Goal: Task Accomplishment & Management: Manage account settings

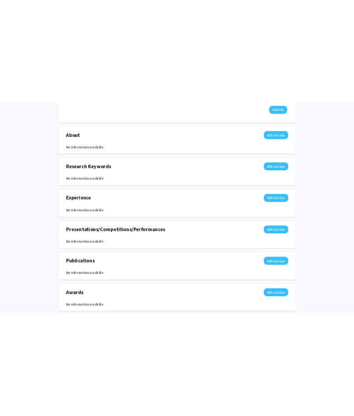
scroll to position [422, 0]
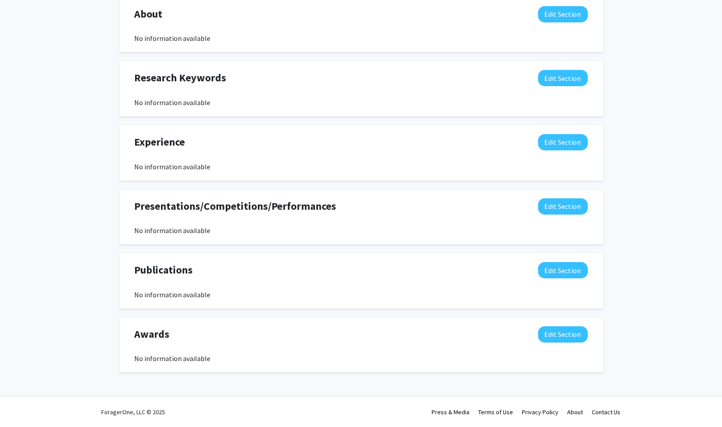
click at [413, 371] on div "Awards Edit Section No information available You may write a maximum of 1,000 w…" at bounding box center [361, 344] width 484 height 55
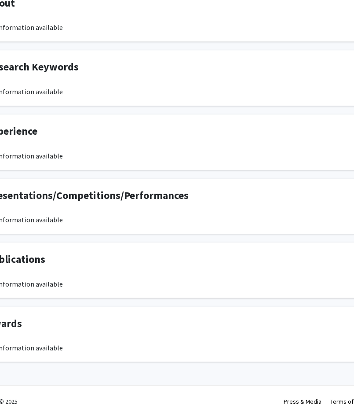
scroll to position [418, 173]
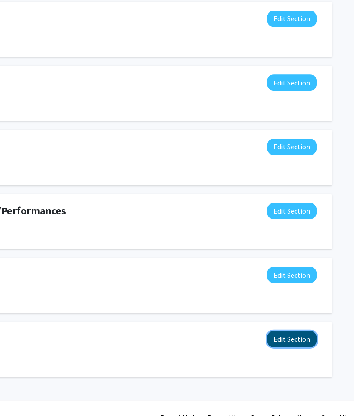
click at [308, 341] on button "Edit Section" at bounding box center [292, 339] width 50 height 16
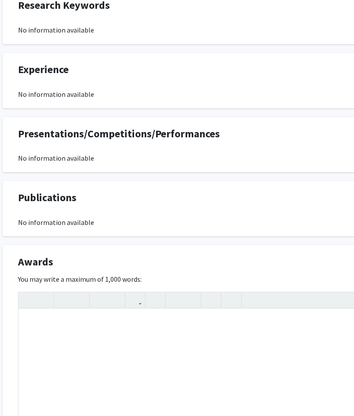
scroll to position [624, 19]
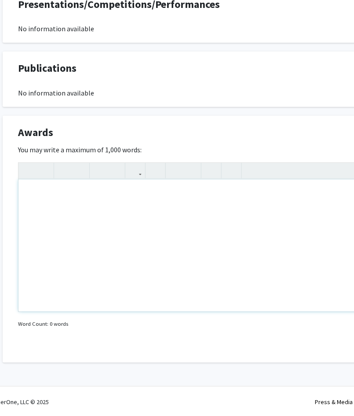
click at [230, 232] on div "Note to users with screen readers: Please deactivate our accessibility plugin f…" at bounding box center [244, 245] width 452 height 132
type textarea "F"
click at [106, 194] on div "Academic Dean's List - Fall 2024" at bounding box center [244, 245] width 452 height 132
type textarea "Academic [PERSON_NAME] List - Fall Semester 2024"
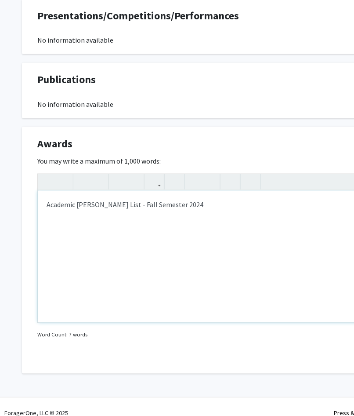
scroll to position [624, 0]
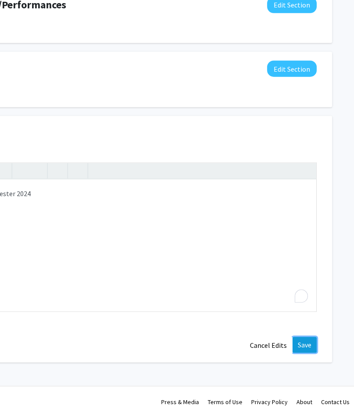
click at [313, 347] on button "Save" at bounding box center [305, 345] width 24 height 16
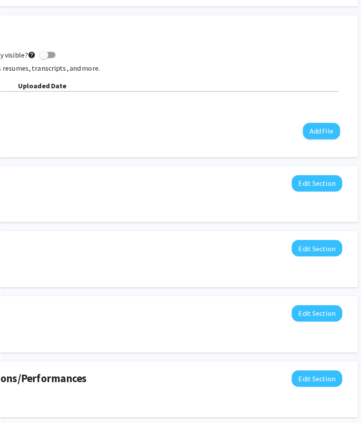
scroll to position [256, 155]
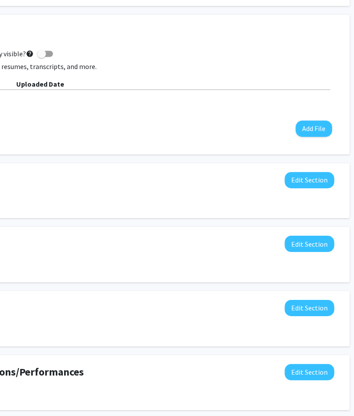
click at [293, 100] on div "No Supplemental Files" at bounding box center [108, 100] width 450 height 11
click at [310, 127] on button "Add File" at bounding box center [314, 129] width 36 height 16
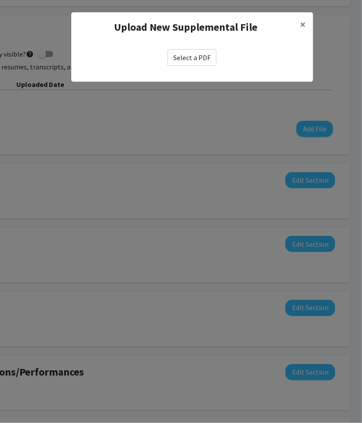
click at [186, 56] on label "Select a PDF" at bounding box center [192, 57] width 49 height 17
click at [0, 0] on input "Select a PDF" at bounding box center [0, 0] width 0 height 0
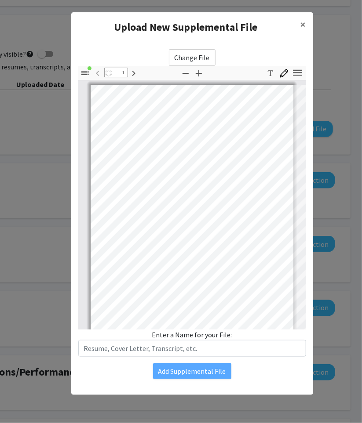
scroll to position [1, 0]
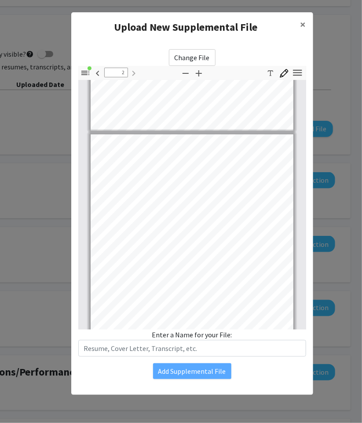
type input "1"
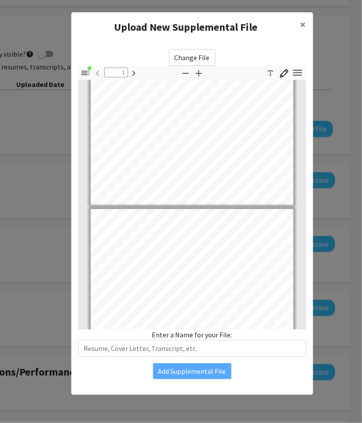
scroll to position [144, 0]
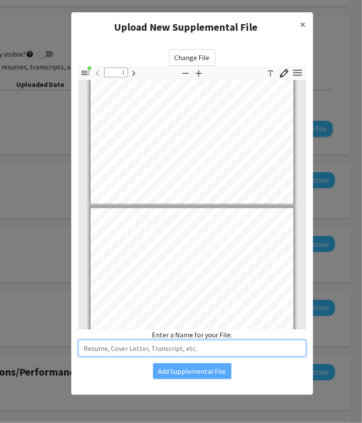
click at [195, 348] on input "text" at bounding box center [192, 348] width 228 height 17
type input "Resumer"
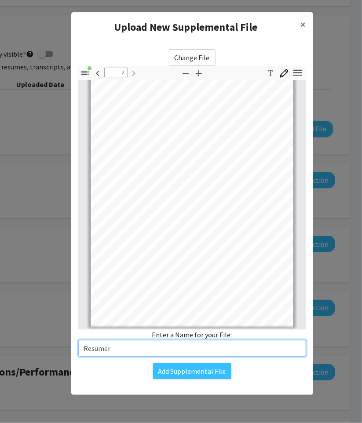
type input "1"
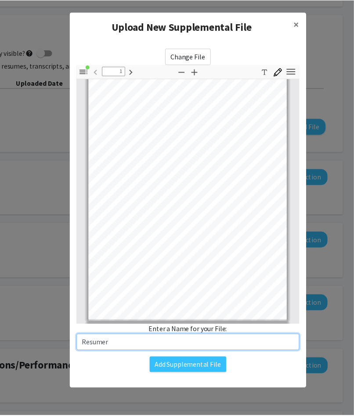
scroll to position [18, 0]
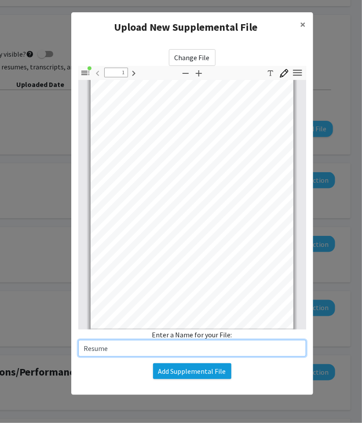
type input "Resume"
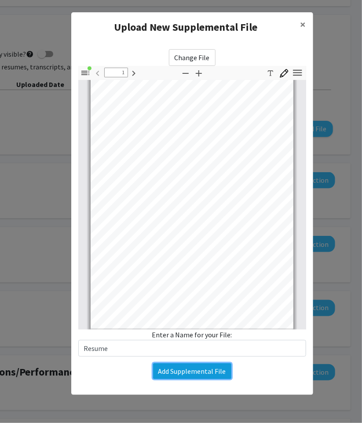
click at [182, 374] on button "Add Supplemental File" at bounding box center [192, 372] width 78 height 16
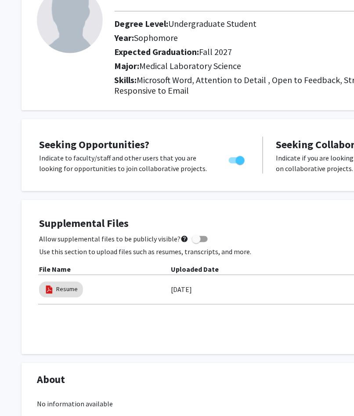
scroll to position [0, 0]
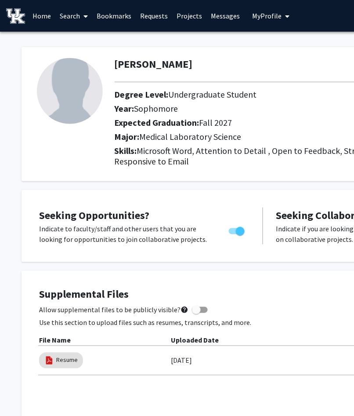
click at [58, 71] on img at bounding box center [70, 91] width 66 height 66
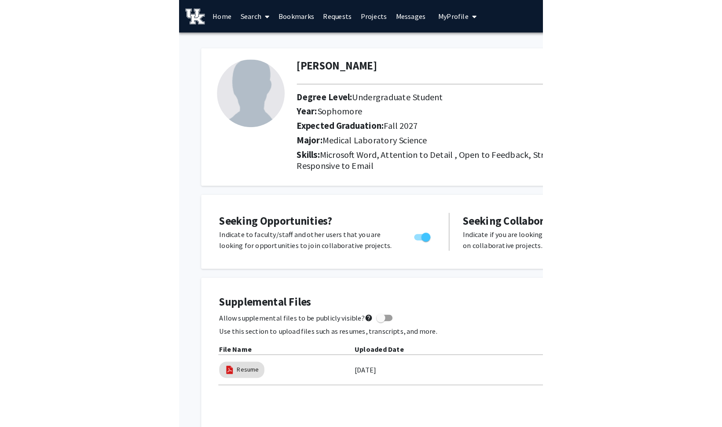
scroll to position [0, 0]
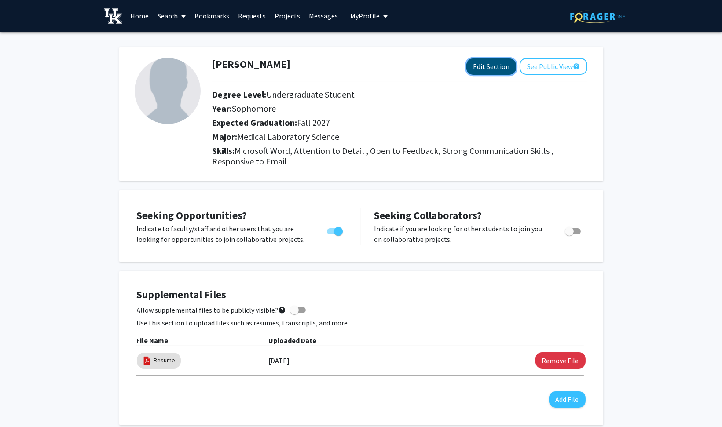
click at [501, 63] on button "Edit Section" at bounding box center [491, 66] width 50 height 16
select select "sophomore"
select select "39: fall_2027"
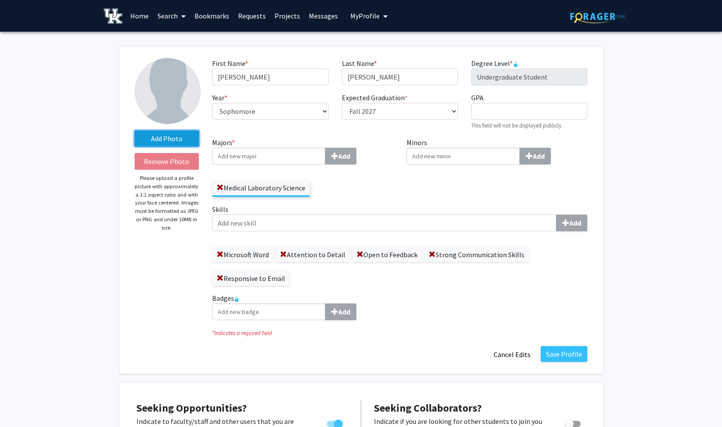
click at [168, 142] on label "Add Photo" at bounding box center [167, 139] width 65 height 16
click at [0, 0] on input "Add Photo" at bounding box center [0, 0] width 0 height 0
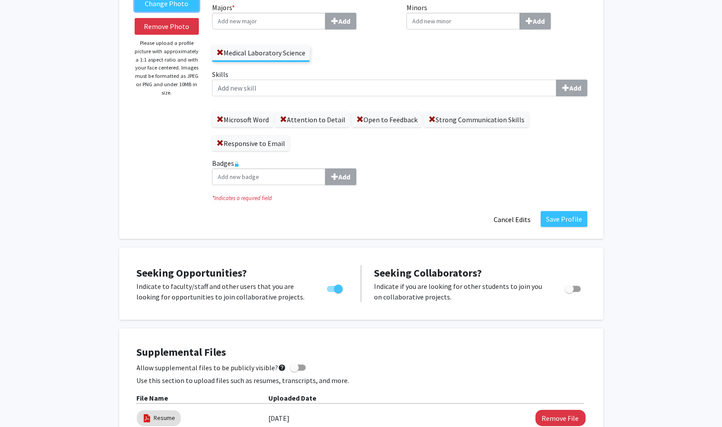
scroll to position [146, 0]
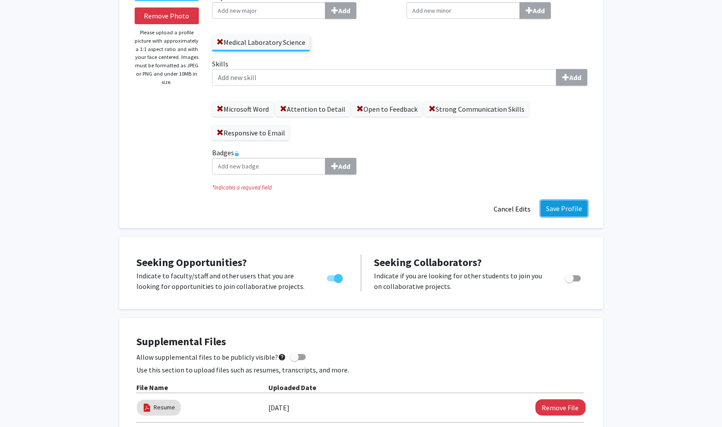
click at [555, 208] on button "Save Profile" at bounding box center [563, 209] width 47 height 16
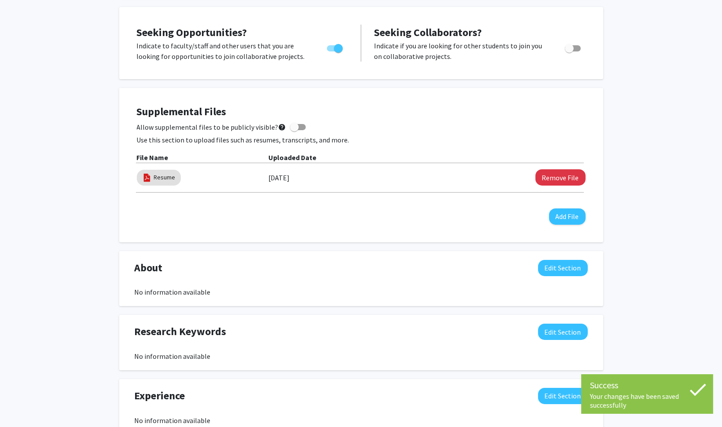
scroll to position [0, 0]
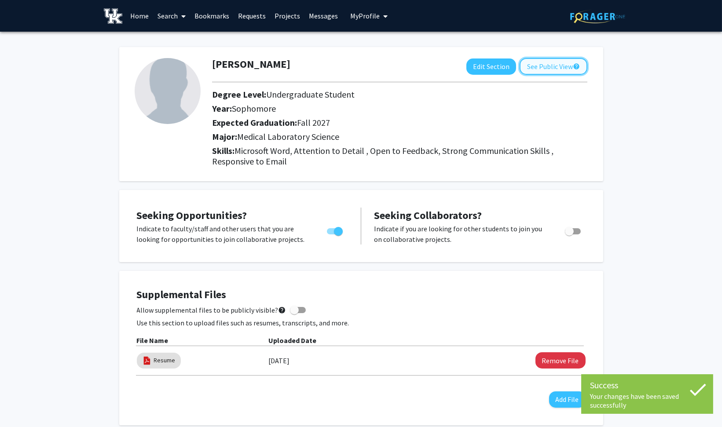
click at [551, 68] on button "See Public View help" at bounding box center [553, 66] width 68 height 17
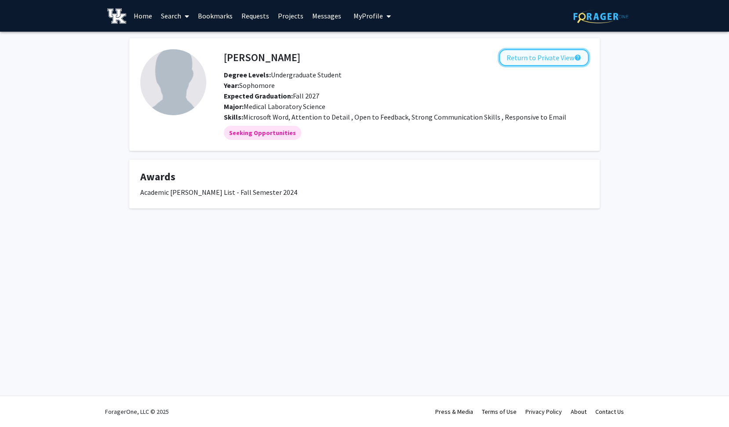
click at [541, 53] on button "Return to Private View help" at bounding box center [544, 57] width 90 height 17
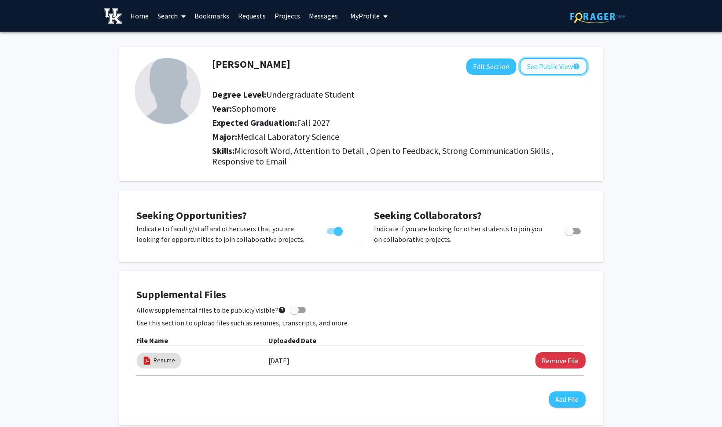
click at [544, 70] on button "See Public View help" at bounding box center [553, 66] width 68 height 17
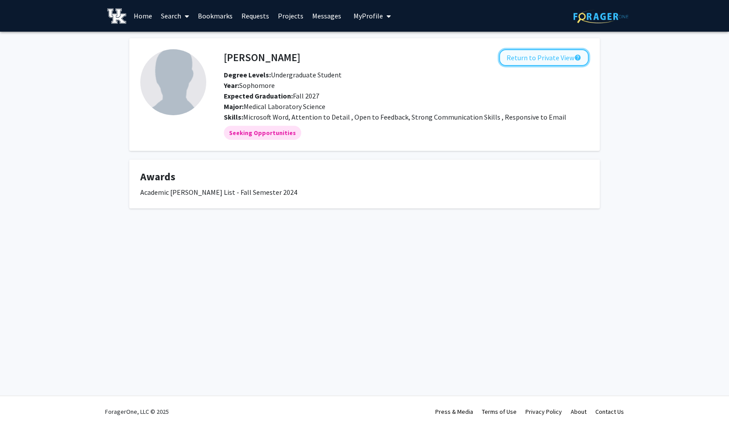
click at [528, 62] on button "Return to Private View help" at bounding box center [544, 57] width 90 height 17
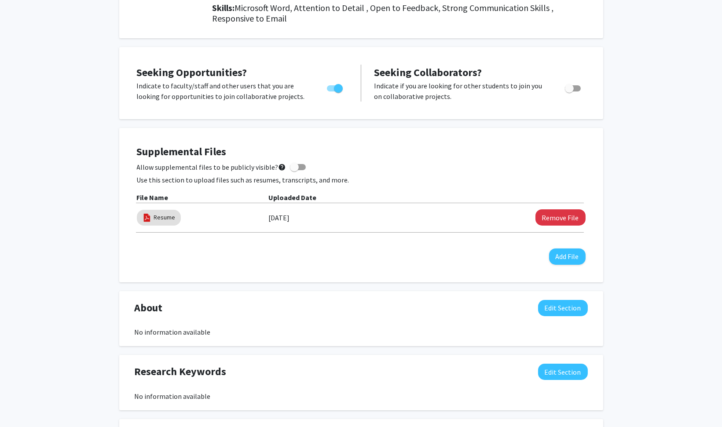
scroll to position [143, 0]
click at [486, 220] on div "Remove File" at bounding box center [525, 217] width 120 height 16
click at [291, 166] on span at bounding box center [294, 166] width 9 height 9
click at [294, 170] on input "Allow supplemental files to be publicly visible? help" at bounding box center [294, 170] width 0 height 0
checkbox input "true"
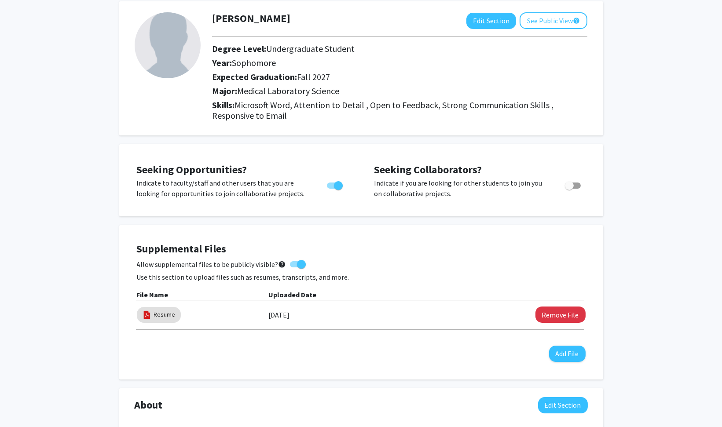
scroll to position [0, 0]
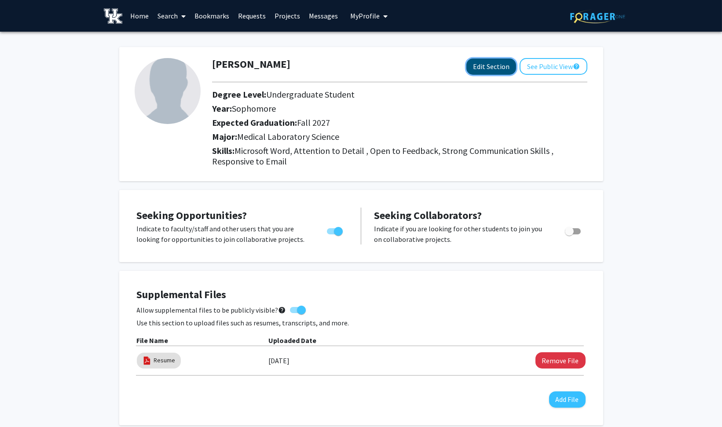
click at [495, 69] on button "Edit Section" at bounding box center [491, 66] width 50 height 16
select select "sophomore"
select select "39: fall_2027"
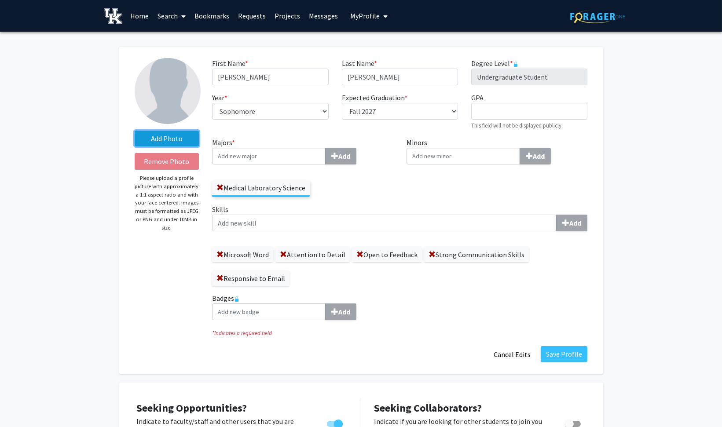
click at [165, 136] on label "Add Photo" at bounding box center [167, 139] width 65 height 16
click at [0, 0] on input "Add Photo" at bounding box center [0, 0] width 0 height 0
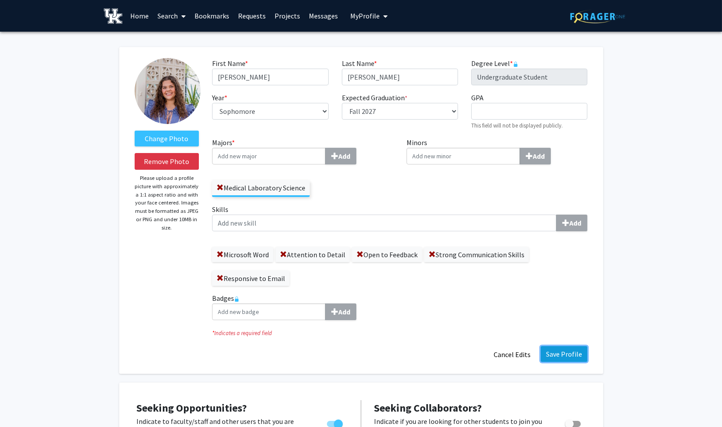
click at [562, 352] on button "Save Profile" at bounding box center [563, 354] width 47 height 16
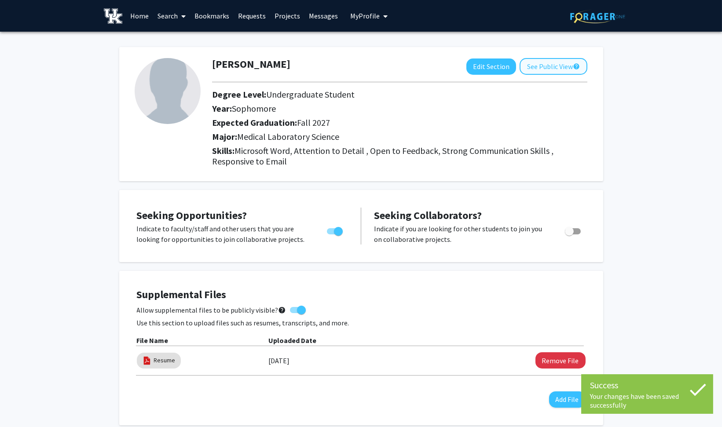
checkbox input "false"
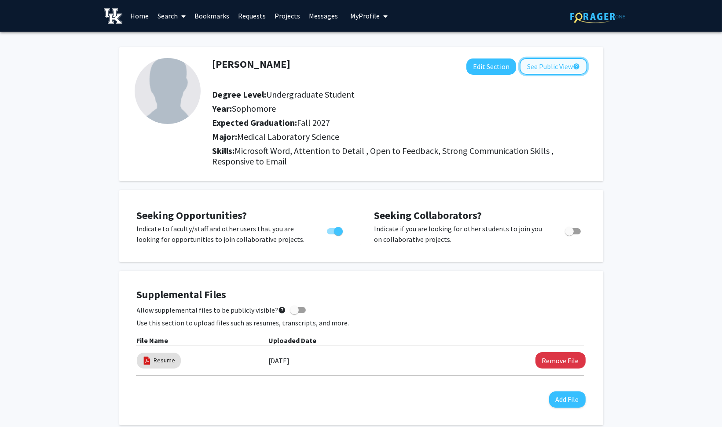
click at [560, 66] on button "See Public View help" at bounding box center [553, 66] width 68 height 17
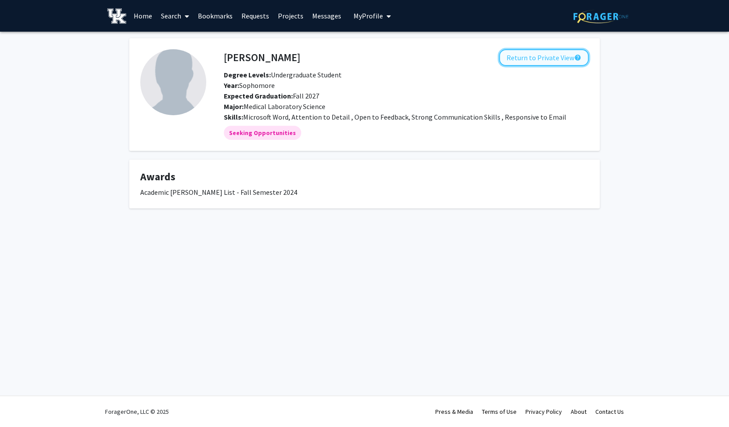
click at [563, 57] on button "Return to Private View help" at bounding box center [544, 57] width 90 height 17
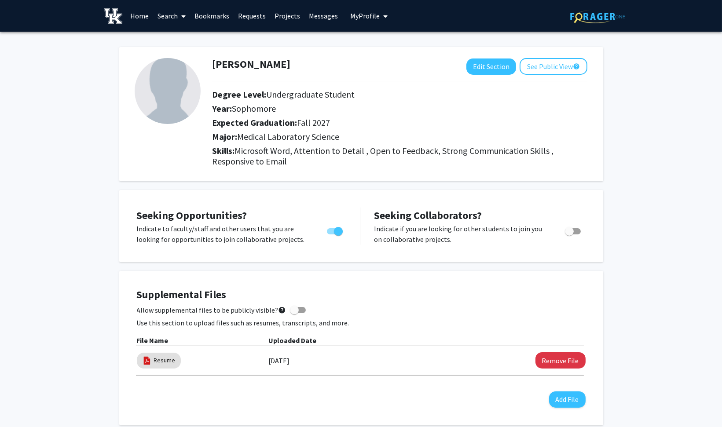
click at [117, 22] on img at bounding box center [113, 15] width 19 height 15
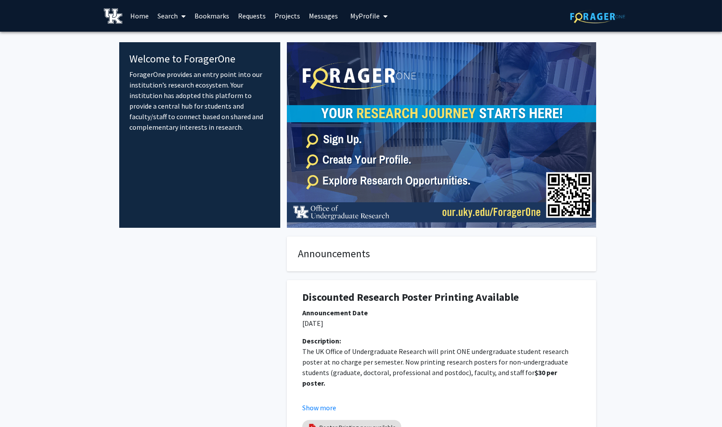
click at [379, 19] on span "My profile dropdown to access profile and logout" at bounding box center [383, 16] width 8 height 31
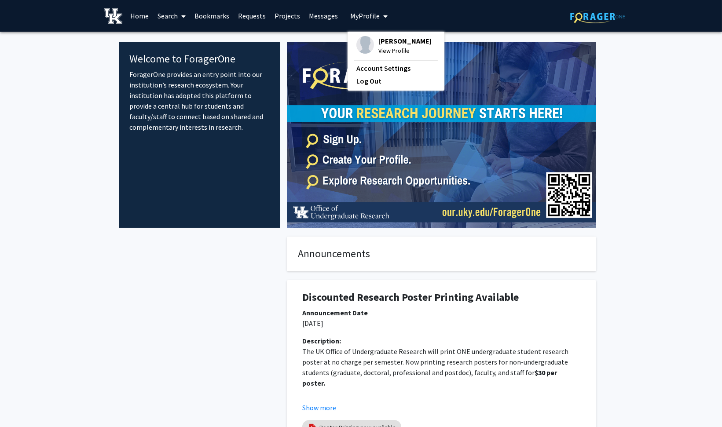
click at [393, 51] on span "View Profile" at bounding box center [404, 51] width 53 height 10
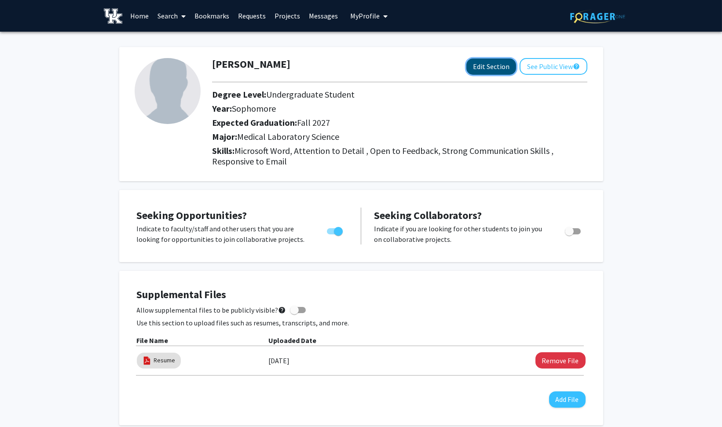
click at [480, 62] on button "Edit Section" at bounding box center [491, 66] width 50 height 16
select select "sophomore"
select select "39: fall_2027"
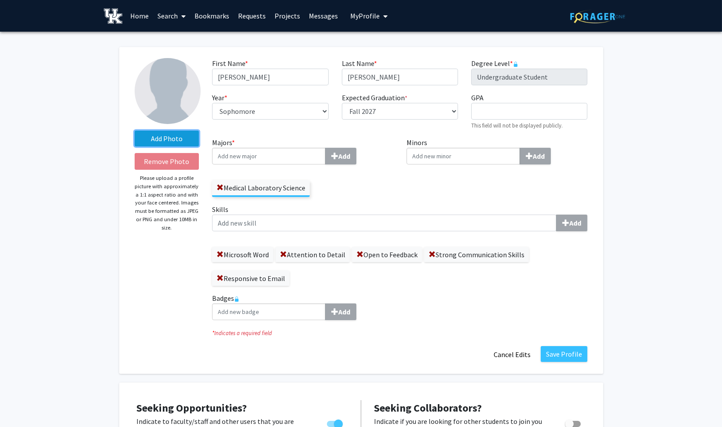
click at [161, 140] on label "Add Photo" at bounding box center [167, 139] width 65 height 16
click at [0, 0] on input "Add Photo" at bounding box center [0, 0] width 0 height 0
click at [151, 128] on div "Add Photo Remove Photo Please upload a profile picture with approximately a 1:1…" at bounding box center [167, 210] width 78 height 305
click at [162, 135] on label "Add Photo" at bounding box center [167, 139] width 65 height 16
click at [0, 0] on input "Add Photo" at bounding box center [0, 0] width 0 height 0
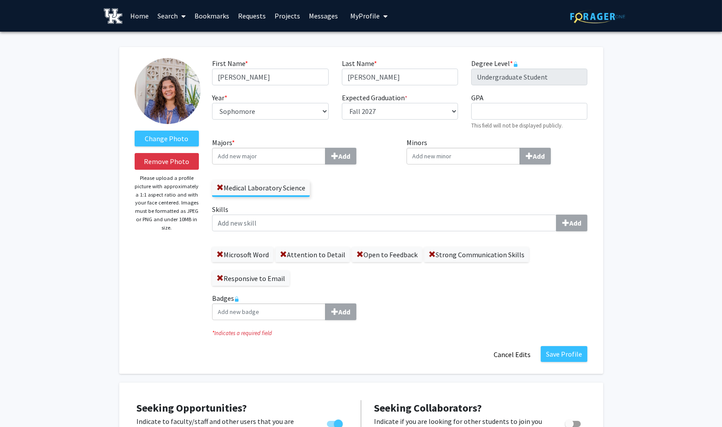
click at [510, 336] on icon "* Indicates a required field" at bounding box center [399, 333] width 375 height 8
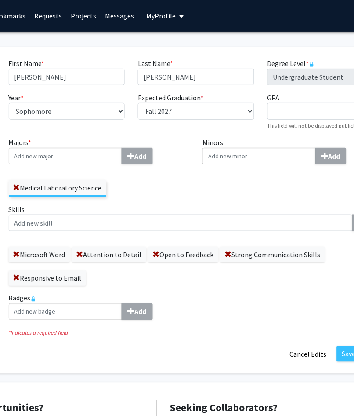
scroll to position [0, 108]
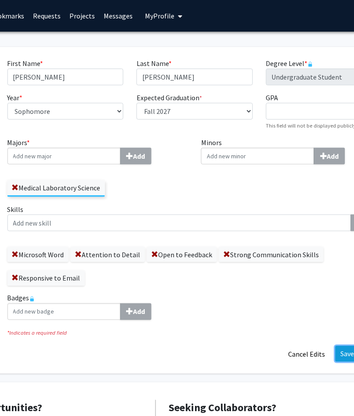
click at [344, 353] on button "Save Profile" at bounding box center [359, 354] width 47 height 16
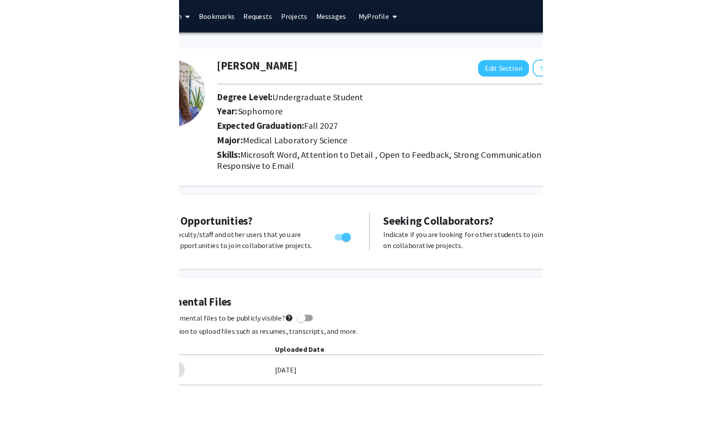
scroll to position [0, 0]
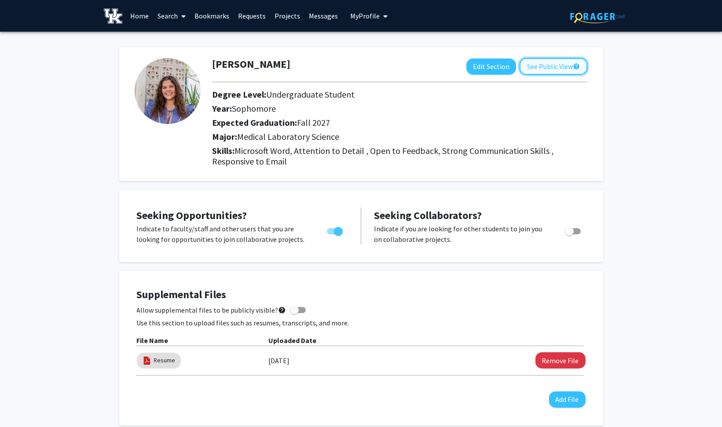
click at [557, 66] on button "See Public View help" at bounding box center [553, 66] width 68 height 17
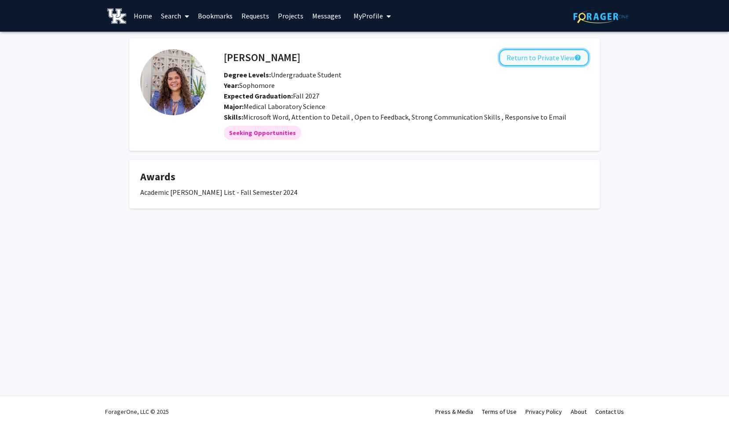
click at [533, 55] on button "Return to Private View help" at bounding box center [544, 57] width 90 height 17
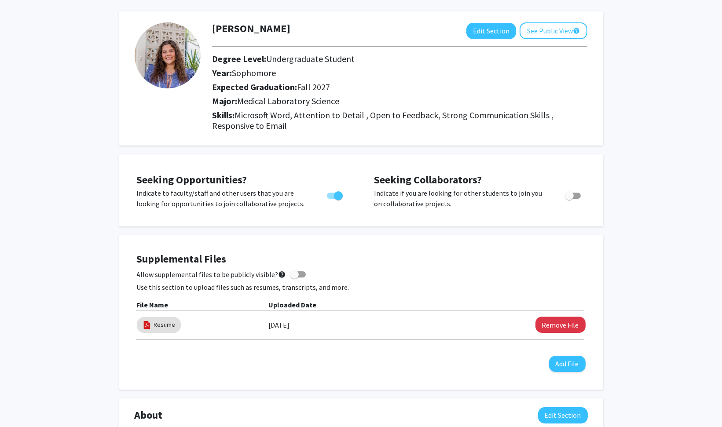
scroll to position [36, 0]
click at [294, 279] on div "Supplemental Files Allow supplemental files to be publicly visible? help Use th…" at bounding box center [361, 311] width 449 height 119
click at [294, 273] on span at bounding box center [298, 274] width 16 height 6
click at [294, 277] on input "Allow supplemental files to be publicly visible? help" at bounding box center [294, 277] width 0 height 0
checkbox input "true"
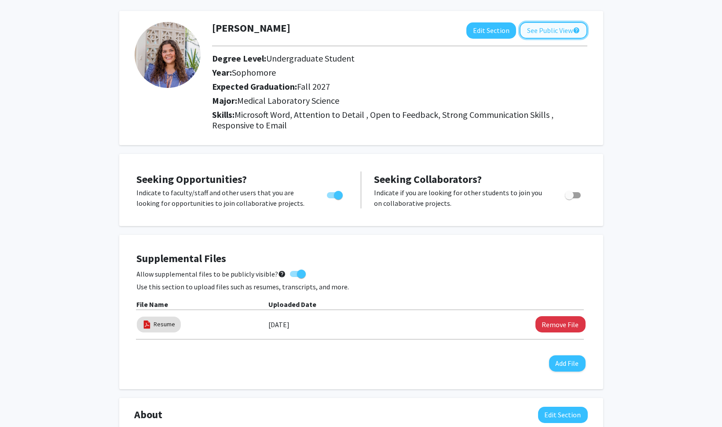
click at [546, 34] on button "See Public View help" at bounding box center [553, 30] width 68 height 17
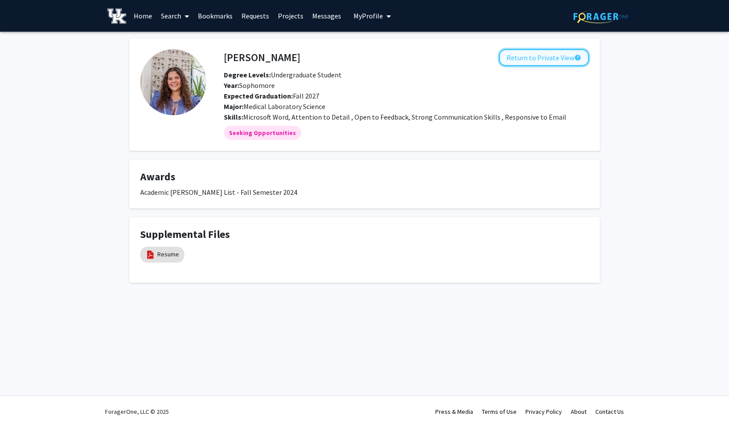
click at [533, 55] on button "Return to Private View help" at bounding box center [544, 57] width 90 height 17
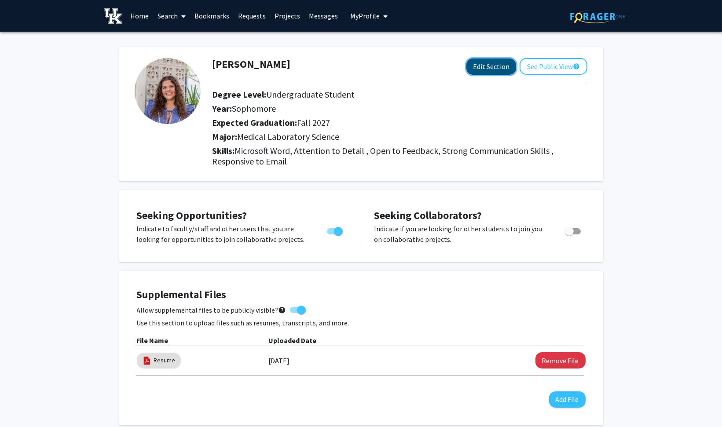
click at [491, 62] on button "Edit Section" at bounding box center [491, 66] width 50 height 16
select select "sophomore"
select select "39: fall_2027"
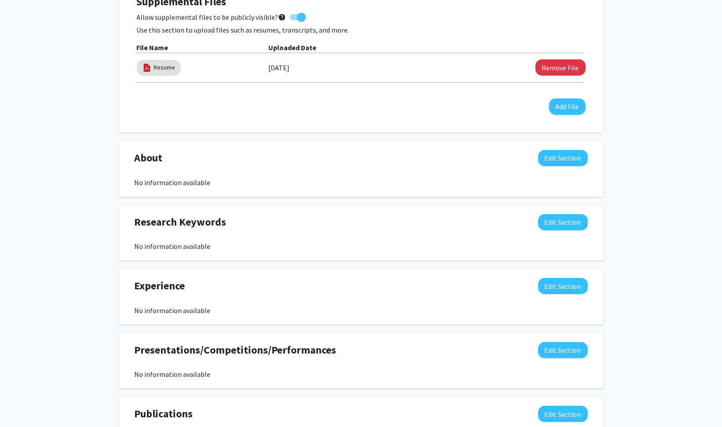
scroll to position [535, 0]
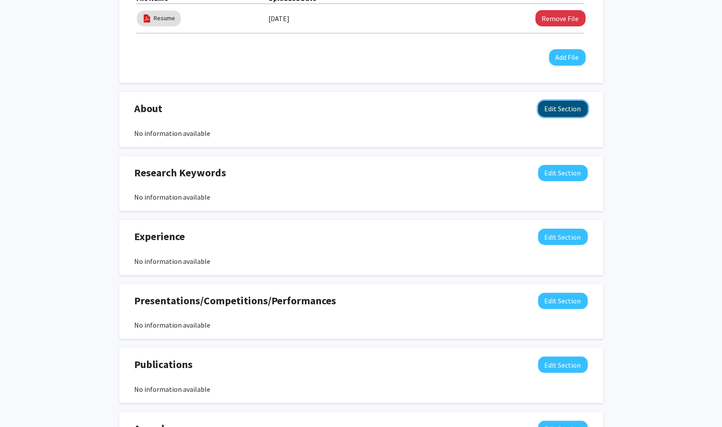
click at [567, 102] on button "Edit Section" at bounding box center [563, 109] width 50 height 16
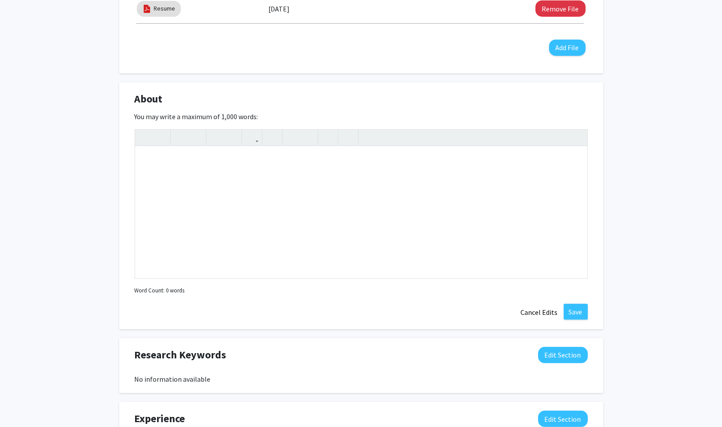
scroll to position [547, 0]
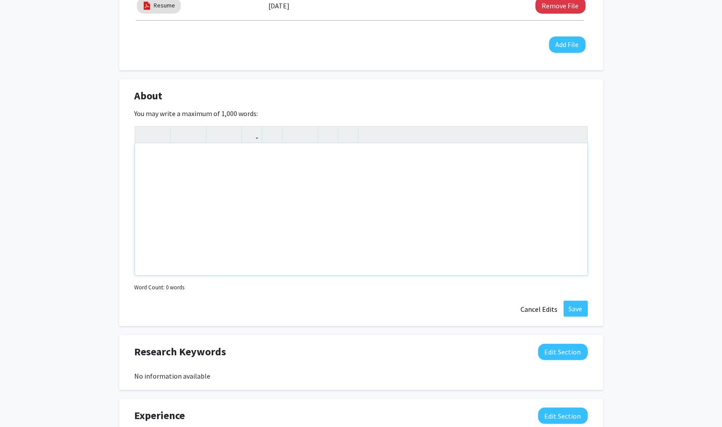
click at [442, 184] on div "Note to users with screen readers: Please deactivate our accessibility plugin f…" at bounding box center [361, 209] width 452 height 132
drag, startPoint x: 211, startPoint y: 156, endPoint x: 311, endPoint y: 155, distance: 99.8
click at [311, 155] on div "Hello! I'm [PERSON_NAME] a sophomore at the University" at bounding box center [361, 209] width 452 height 132
click at [165, 156] on div "Hello! I'm [PERSON_NAME] and I'm from [GEOGRAPHIC_DATA], [GEOGRAPHIC_DATA]. I'm" at bounding box center [361, 209] width 452 height 132
click at [231, 159] on div "Hello! I am [PERSON_NAME], and I'm from [GEOGRAPHIC_DATA], [GEOGRAPHIC_DATA]. I…" at bounding box center [361, 209] width 452 height 132
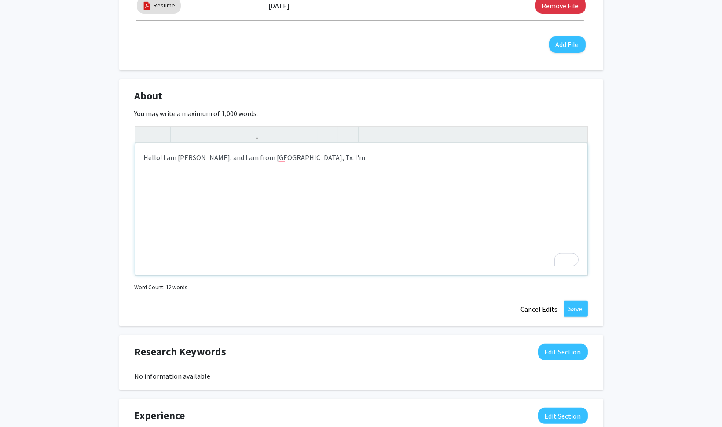
click at [306, 161] on div "Hello! I am [PERSON_NAME], and I am from [GEOGRAPHIC_DATA], Tx. I'm" at bounding box center [361, 209] width 452 height 132
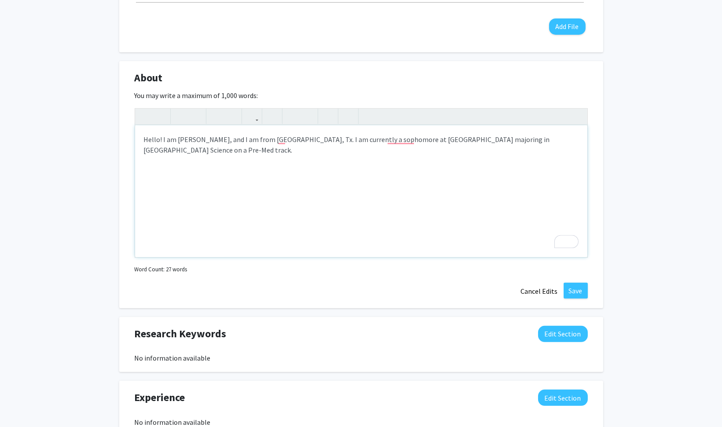
scroll to position [566, 0]
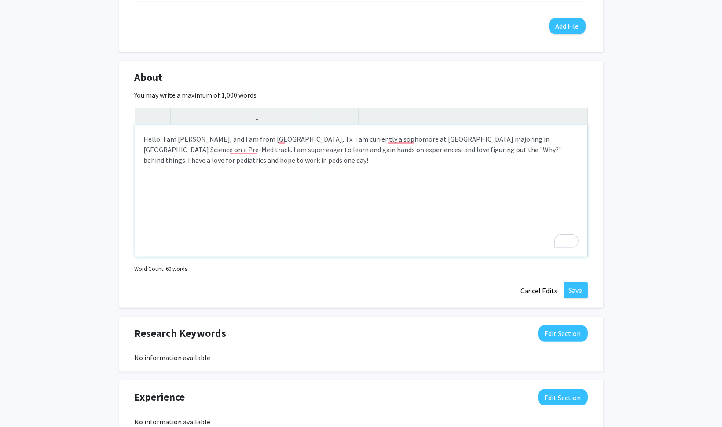
click at [150, 161] on div "Hello! I am [PERSON_NAME], and I am from [GEOGRAPHIC_DATA], Tx. I am currently …" at bounding box center [361, 191] width 452 height 132
click at [189, 192] on div "Hello! I am [PERSON_NAME], and I am from [GEOGRAPHIC_DATA], Tx. I am currently …" at bounding box center [361, 191] width 452 height 132
click at [144, 158] on div "Hello! I am [PERSON_NAME], and I am from [GEOGRAPHIC_DATA], Tx. I am currently …" at bounding box center [361, 191] width 452 height 132
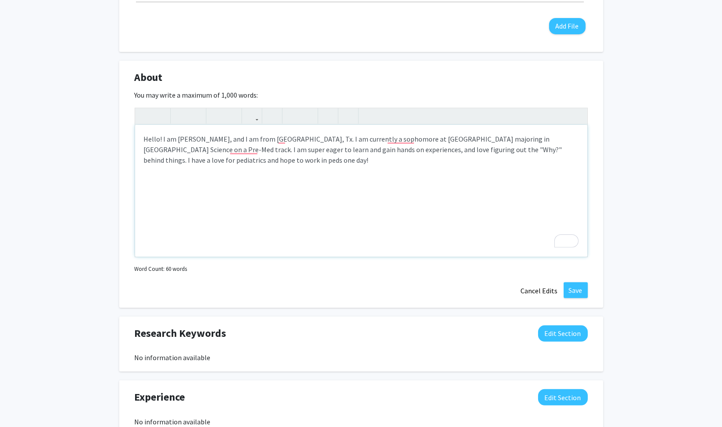
click at [234, 166] on div "Hello! I am [PERSON_NAME], and I am from [GEOGRAPHIC_DATA], Tx. I am currently …" at bounding box center [361, 191] width 452 height 132
click at [248, 154] on div "Hello! I am [PERSON_NAME], and I am from [GEOGRAPHIC_DATA], Tx. I am currently …" at bounding box center [361, 191] width 452 height 132
click at [243, 149] on div "Hello! I am [PERSON_NAME], and I am from [GEOGRAPHIC_DATA], Tx. I am currently …" at bounding box center [361, 191] width 452 height 132
click at [400, 141] on div "Hello! I am [PERSON_NAME], and I am from [GEOGRAPHIC_DATA], Tx. I am currently …" at bounding box center [361, 191] width 452 height 132
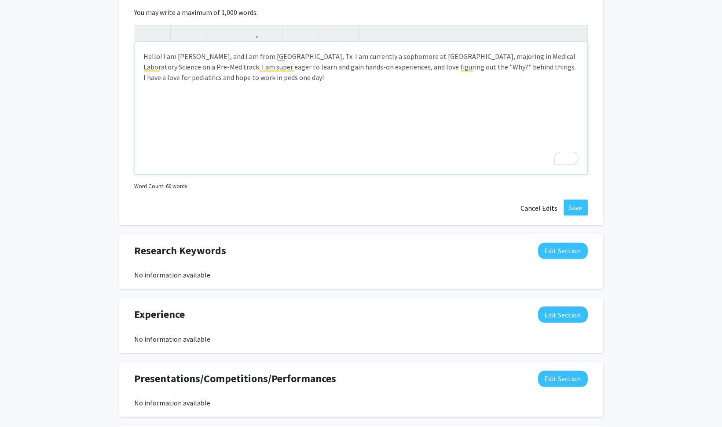
scroll to position [648, 0]
click at [563, 90] on div "Hello! I am [PERSON_NAME], and I am from [GEOGRAPHIC_DATA], Tx. I am currently …" at bounding box center [361, 109] width 452 height 132
click at [528, 66] on div "Hello! I am [PERSON_NAME], and I am from [GEOGRAPHIC_DATA], Tx. I am currently …" at bounding box center [361, 109] width 452 height 132
click at [522, 66] on div "Hello! I am [PERSON_NAME], and I am from [GEOGRAPHIC_DATA], Tx. I am currently …" at bounding box center [361, 109] width 452 height 132
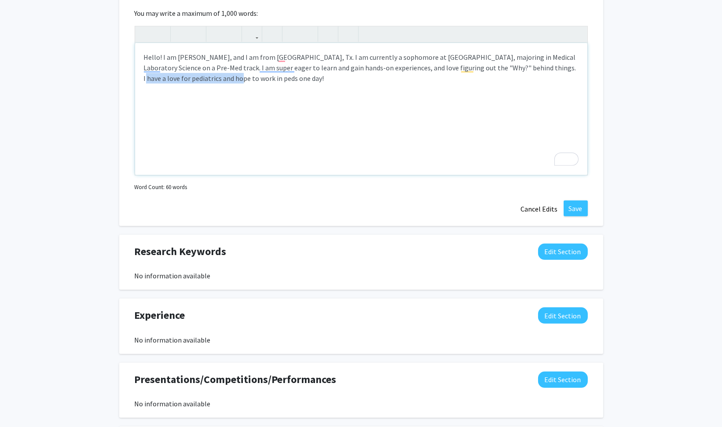
drag, startPoint x: 514, startPoint y: 66, endPoint x: 522, endPoint y: 84, distance: 18.9
click at [522, 84] on div "Hello! I am [PERSON_NAME], and I am from [GEOGRAPHIC_DATA], Tx. I am currently …" at bounding box center [361, 109] width 452 height 132
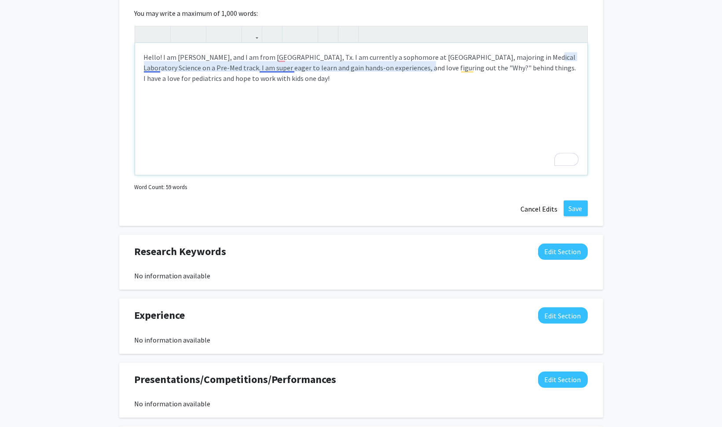
click at [285, 68] on div "Hello! I am [PERSON_NAME], and I am from [GEOGRAPHIC_DATA], Tx. I am currently …" at bounding box center [361, 109] width 452 height 132
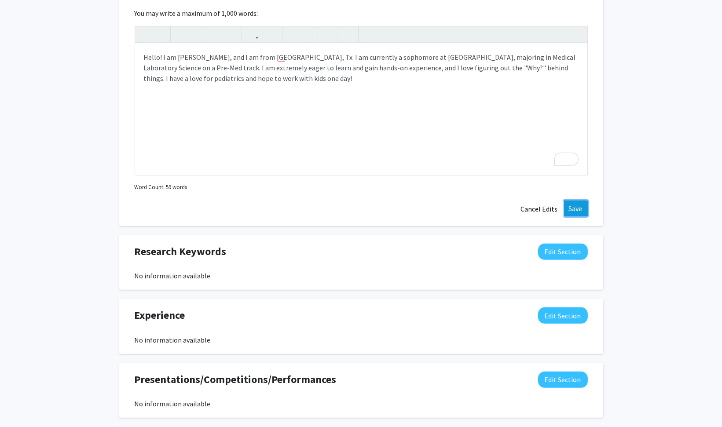
click at [581, 201] on button "Save" at bounding box center [575, 209] width 24 height 16
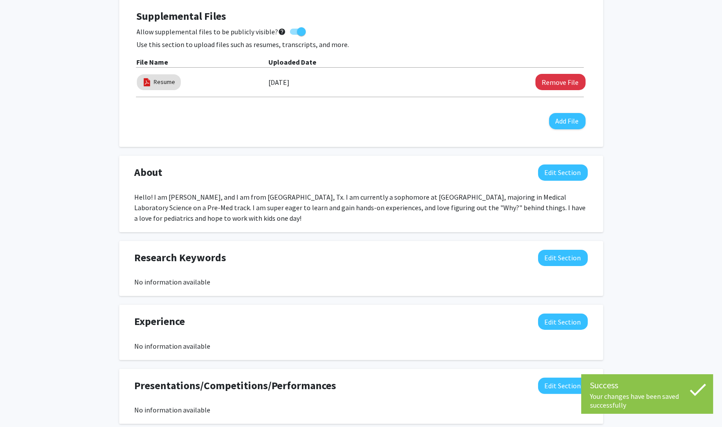
scroll to position [472, 0]
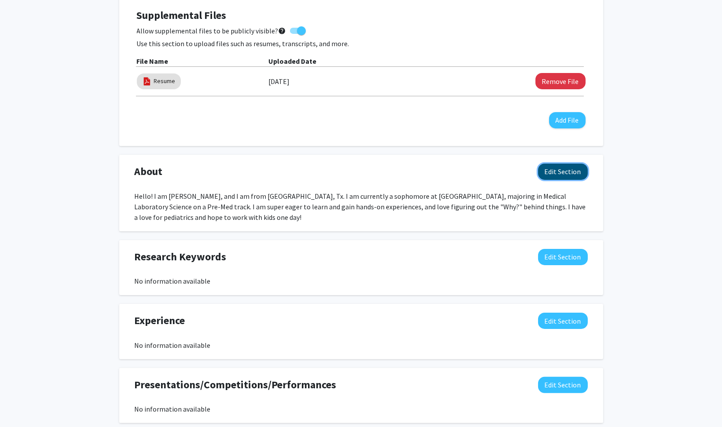
click at [547, 174] on button "Edit Section" at bounding box center [563, 172] width 50 height 16
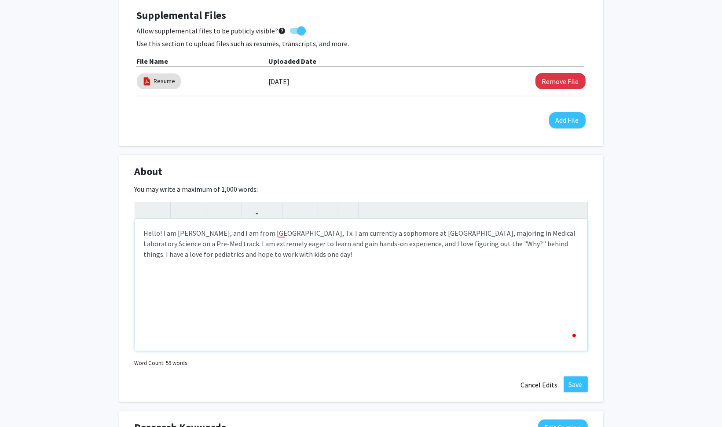
click at [461, 264] on div "Hello! I am [PERSON_NAME], and I am from [GEOGRAPHIC_DATA], Tx. I am currently …" at bounding box center [361, 285] width 452 height 132
drag, startPoint x: 449, startPoint y: 240, endPoint x: 483, endPoint y: 277, distance: 50.4
click at [483, 277] on div "Hello! I am [PERSON_NAME], and I am from [GEOGRAPHIC_DATA], Tx. I am currently …" at bounding box center [361, 285] width 452 height 132
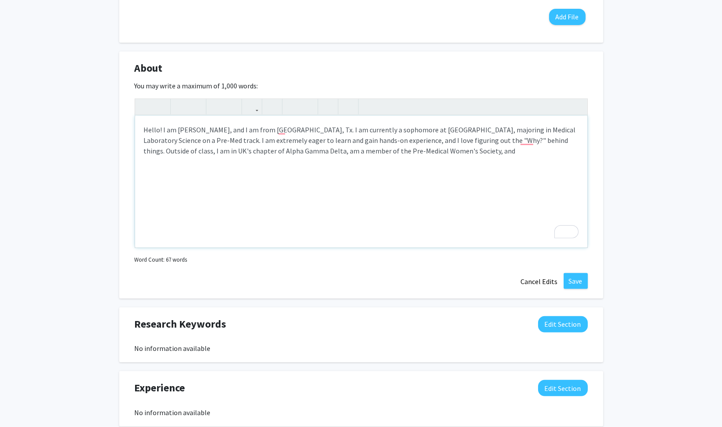
scroll to position [577, 0]
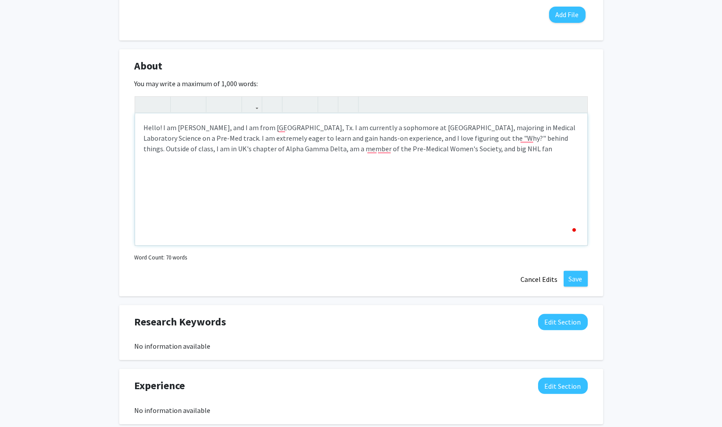
type textarea "Hello! I am [PERSON_NAME], and I am from [GEOGRAPHIC_DATA], Tx. I am currently …"
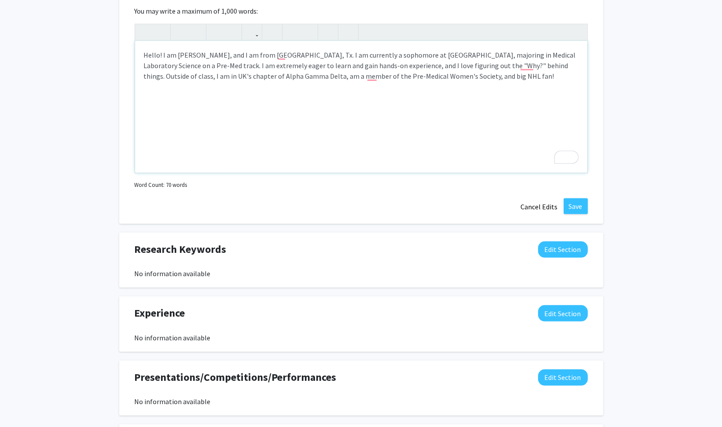
scroll to position [650, 0]
click at [580, 202] on button "Save" at bounding box center [575, 206] width 24 height 16
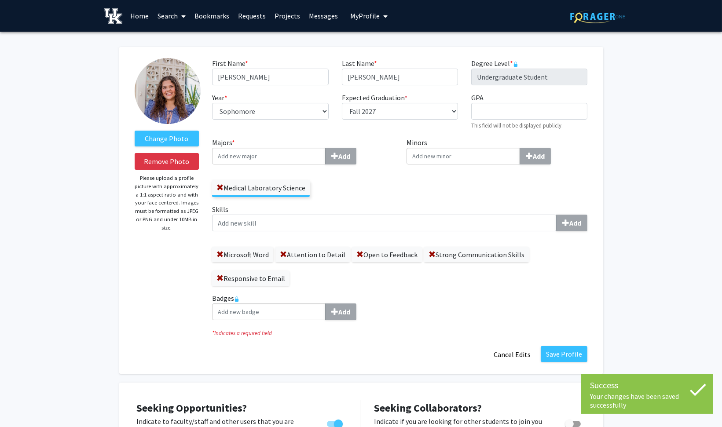
scroll to position [124, 0]
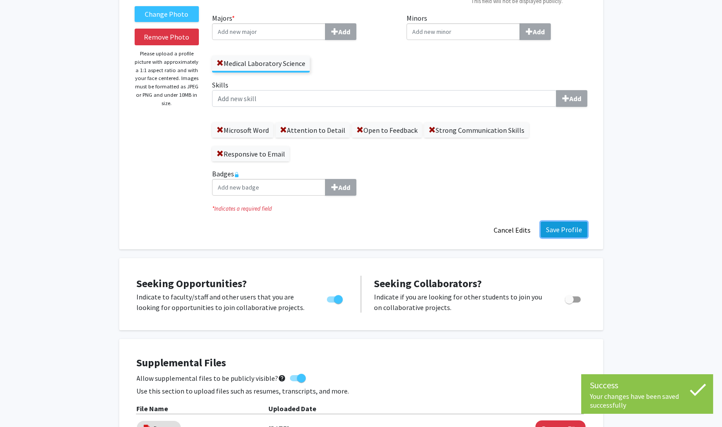
click at [563, 228] on button "Save Profile" at bounding box center [563, 230] width 47 height 16
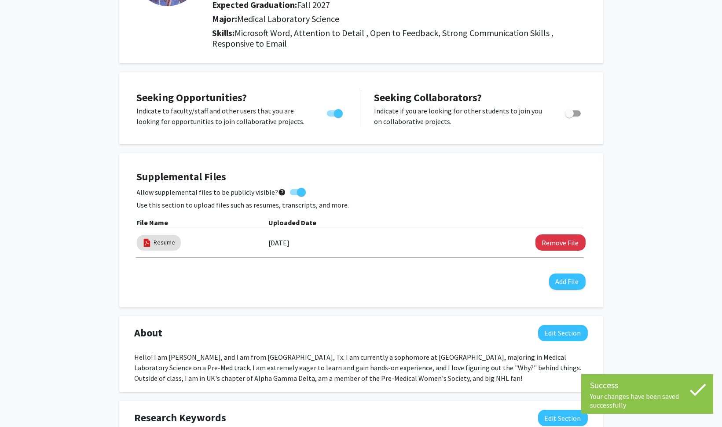
scroll to position [0, 0]
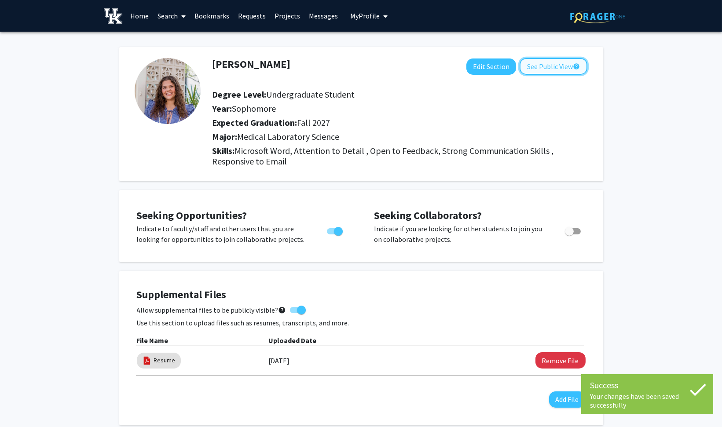
click at [551, 69] on button "See Public View help" at bounding box center [553, 66] width 68 height 17
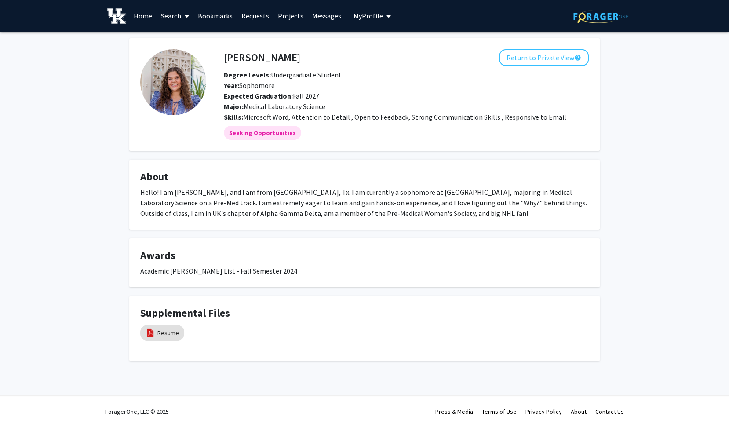
click at [120, 15] on img at bounding box center [116, 15] width 19 height 15
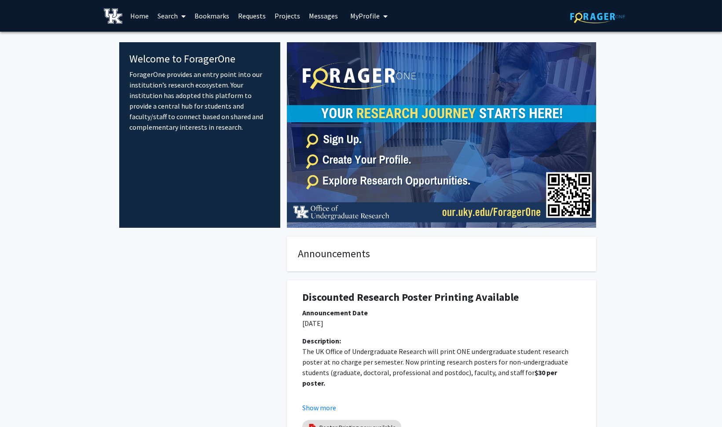
click at [168, 13] on link "Search" at bounding box center [171, 15] width 37 height 31
click at [183, 37] on span "Faculty/Staff" at bounding box center [185, 41] width 65 height 18
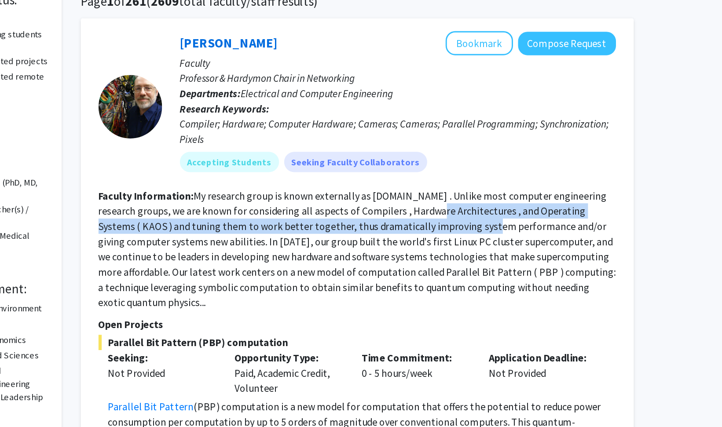
drag, startPoint x: 482, startPoint y: 223, endPoint x: 486, endPoint y: 237, distance: 15.4
click at [486, 237] on section "Faculty Information: My research group is known externally as [DOMAIN_NAME] . U…" at bounding box center [427, 248] width 358 height 84
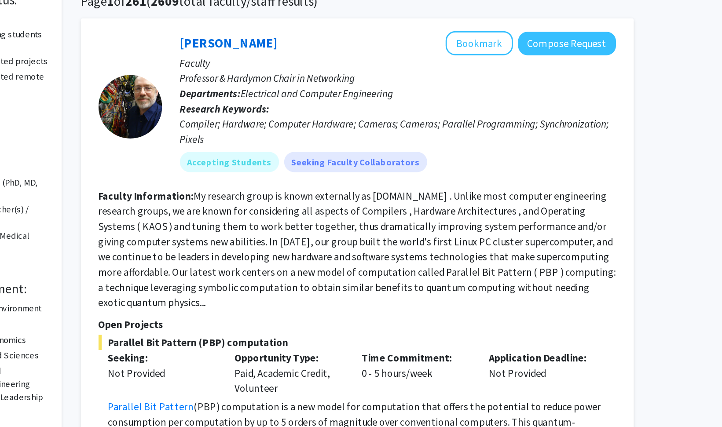
drag, startPoint x: 486, startPoint y: 237, endPoint x: 449, endPoint y: 250, distance: 38.7
click at [449, 250] on fg-read-more "My research group is known externally as [DOMAIN_NAME] . Unlike most computer e…" at bounding box center [427, 248] width 358 height 83
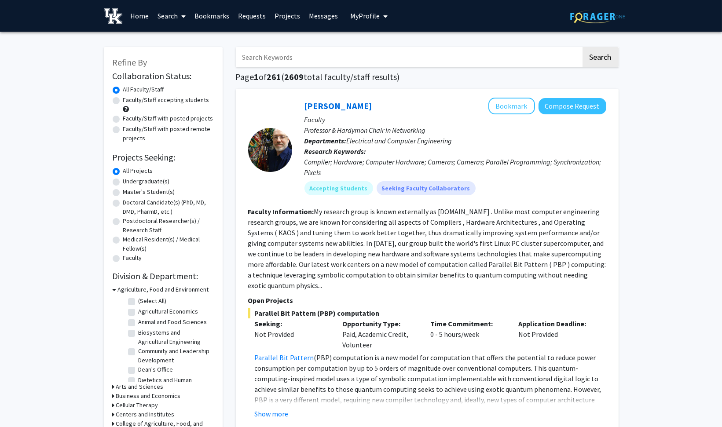
click at [121, 180] on div "Undergraduate(s)" at bounding box center [163, 182] width 101 height 11
click at [123, 180] on label "Undergraduate(s)" at bounding box center [146, 181] width 47 height 9
click at [123, 180] on input "Undergraduate(s)" at bounding box center [126, 180] width 6 height 6
radio input "true"
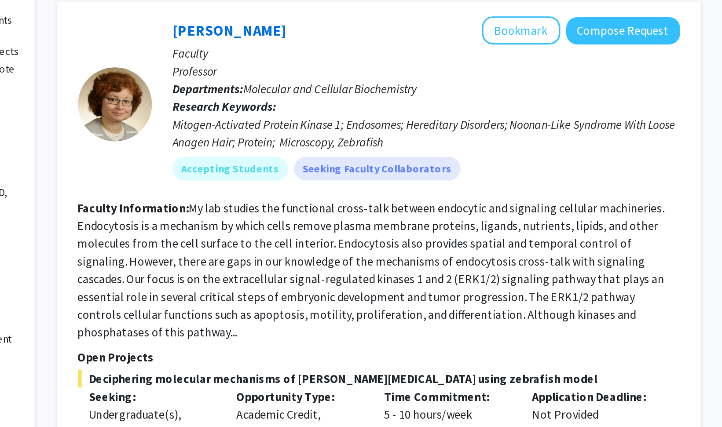
click at [412, 267] on fg-read-more "My lab studies the functional cross-talk between endocytic and signaling cellul…" at bounding box center [422, 248] width 349 height 83
click at [460, 272] on fg-read-more "My lab studies the functional cross-talk between endocytic and signaling cellul…" at bounding box center [422, 248] width 349 height 83
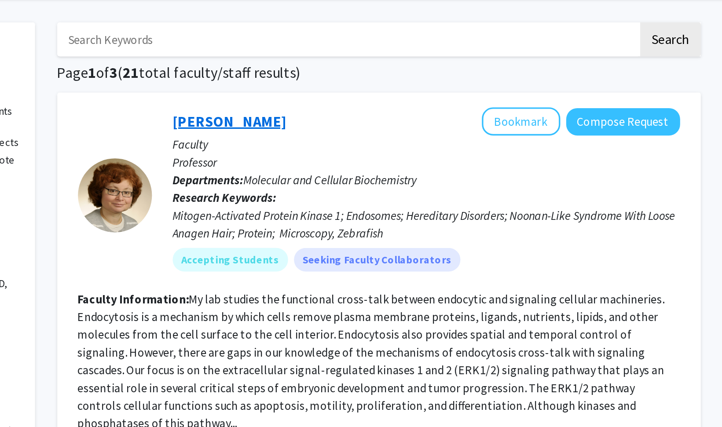
click at [327, 106] on link "[PERSON_NAME]" at bounding box center [338, 105] width 68 height 11
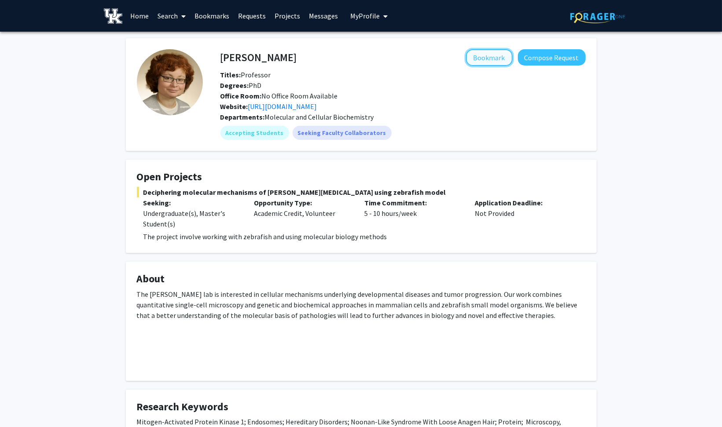
click at [484, 55] on button "Bookmark" at bounding box center [489, 57] width 47 height 17
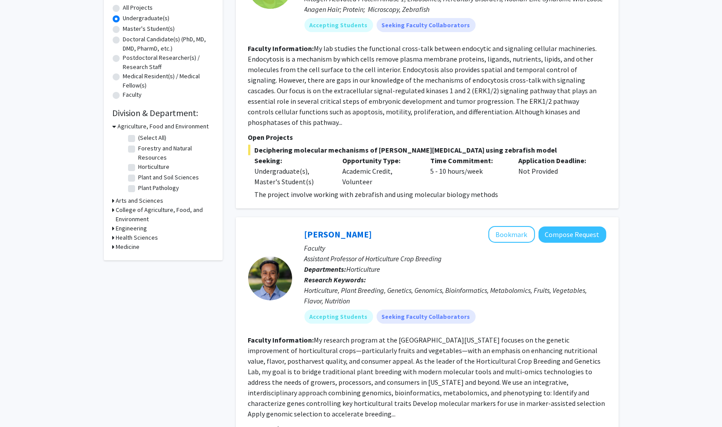
scroll to position [163, 0]
click at [153, 237] on h3 "Health Sciences" at bounding box center [137, 237] width 42 height 9
click at [139, 252] on label "Physician Assistant Studies" at bounding box center [175, 249] width 72 height 9
click at [139, 251] on input "Physician Assistant Studies" at bounding box center [142, 248] width 6 height 6
checkbox input "true"
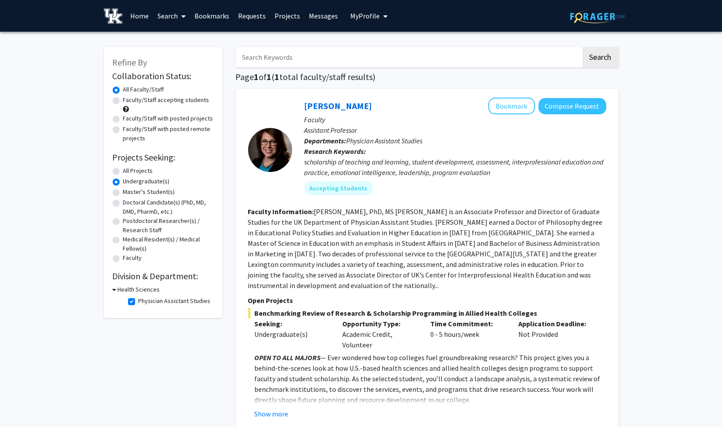
click at [135, 288] on h3 "Health Sciences" at bounding box center [139, 289] width 42 height 9
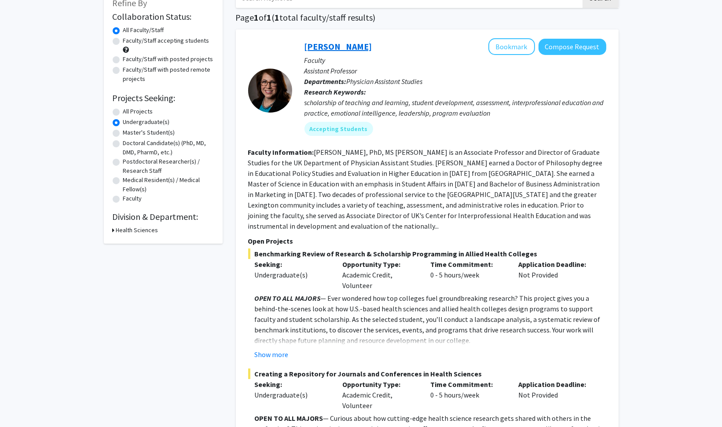
scroll to position [56, 0]
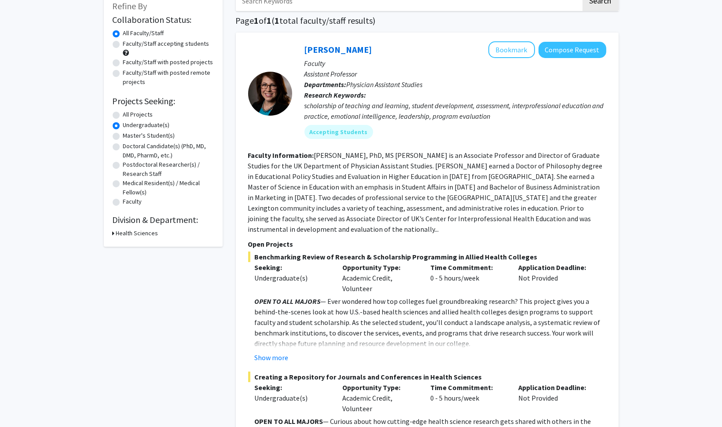
click at [332, 36] on div "[PERSON_NAME] Bookmark Compose Request Faculty Assistant Professor Departments:…" at bounding box center [427, 262] width 383 height 459
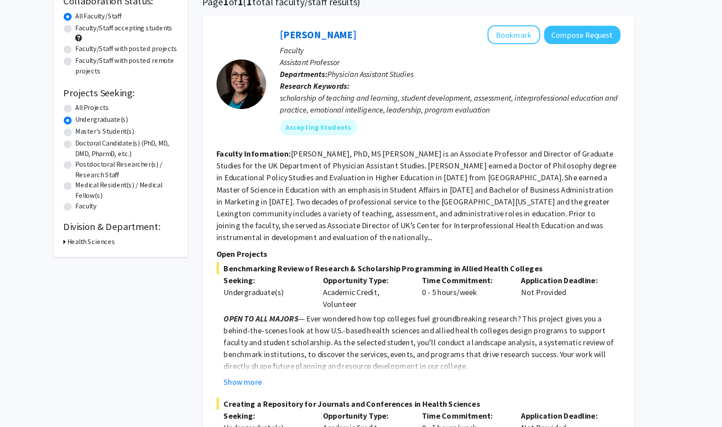
scroll to position [56, 0]
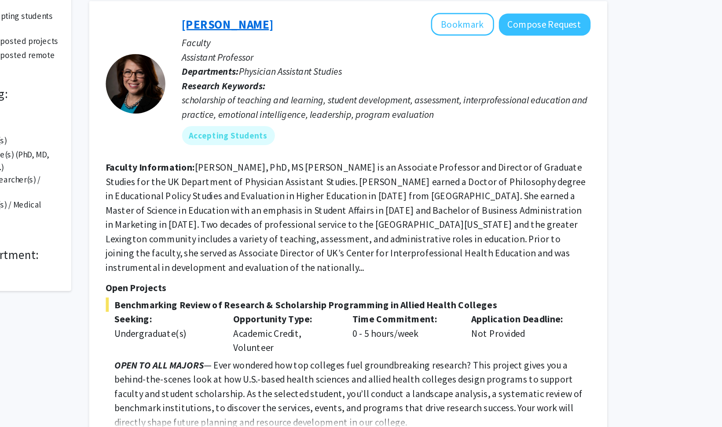
click at [345, 53] on link "[PERSON_NAME]" at bounding box center [338, 49] width 68 height 11
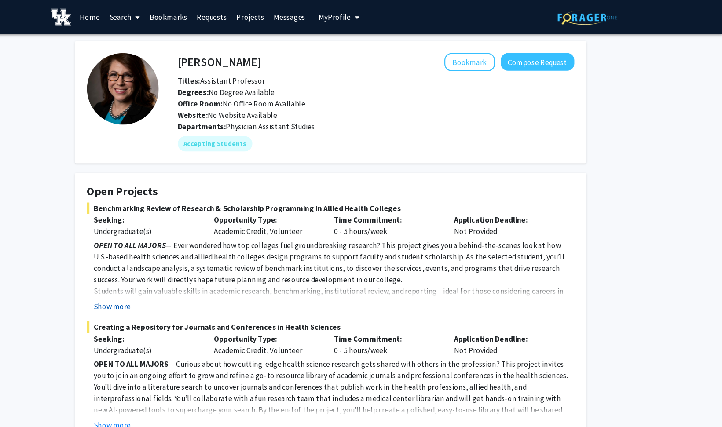
click at [154, 286] on button "Show more" at bounding box center [160, 282] width 34 height 11
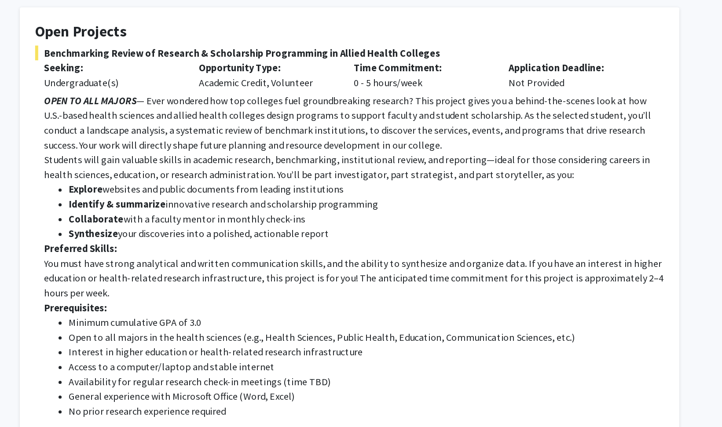
scroll to position [154, 0]
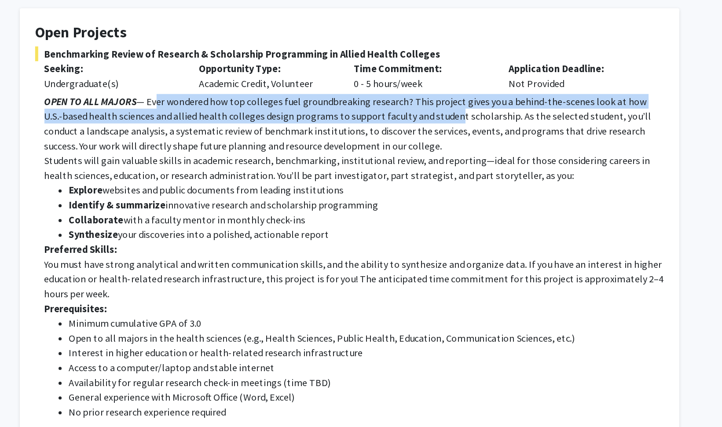
drag, startPoint x: 222, startPoint y: 70, endPoint x: 418, endPoint y: 82, distance: 196.5
click at [418, 82] on p "OPEN TO ALL MAJORS — Ever wondered how top colleges fuel groundbreaking researc…" at bounding box center [364, 88] width 442 height 42
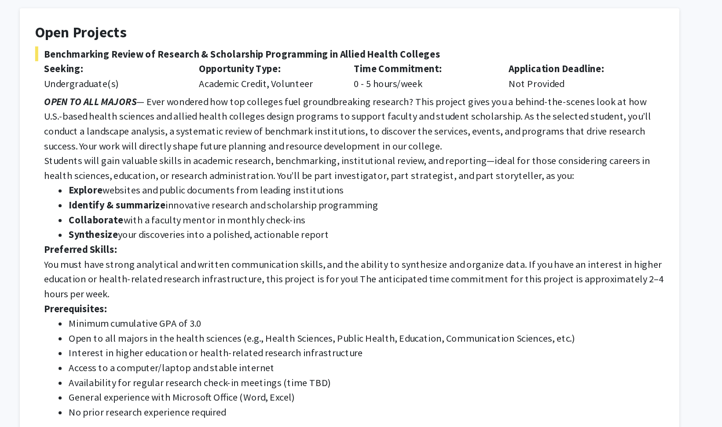
click at [303, 94] on p "OPEN TO ALL MAJORS — Ever wondered how top colleges fuel groundbreaking researc…" at bounding box center [364, 88] width 442 height 42
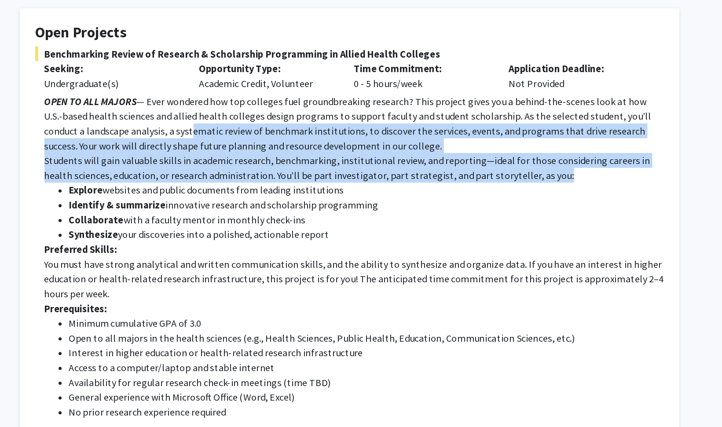
drag, startPoint x: 216, startPoint y: 94, endPoint x: 488, endPoint y: 127, distance: 273.7
click at [488, 127] on div "OPEN TO ALL MAJORS — Ever wondered how top colleges fuel groundbreaking researc…" at bounding box center [364, 215] width 442 height 296
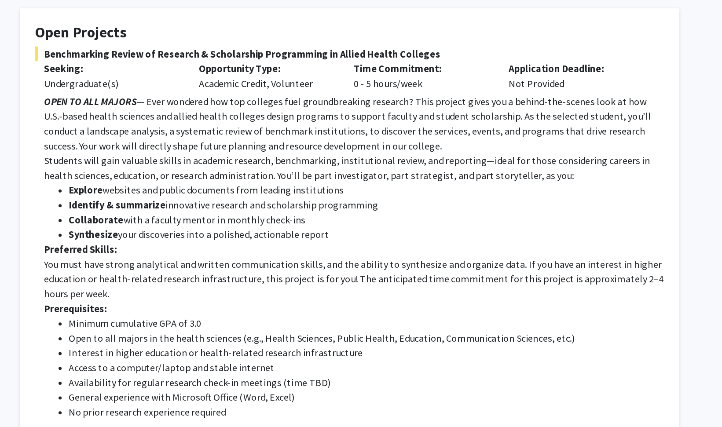
drag, startPoint x: 488, startPoint y: 127, endPoint x: 361, endPoint y: 147, distance: 128.2
click at [361, 147] on li "Identify & summarize innovative research and scholarship programming" at bounding box center [373, 146] width 424 height 11
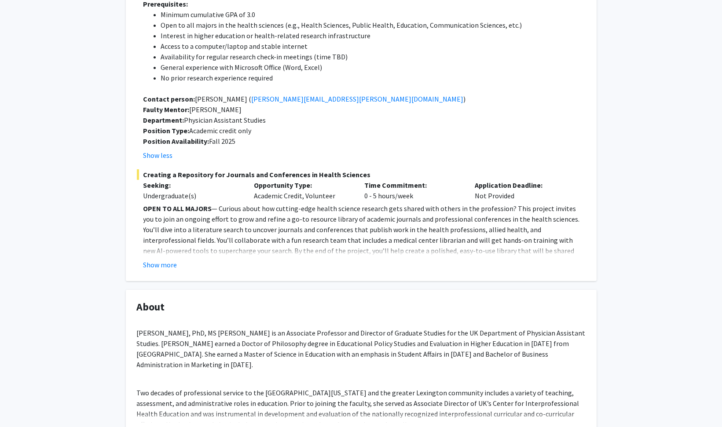
scroll to position [372, 0]
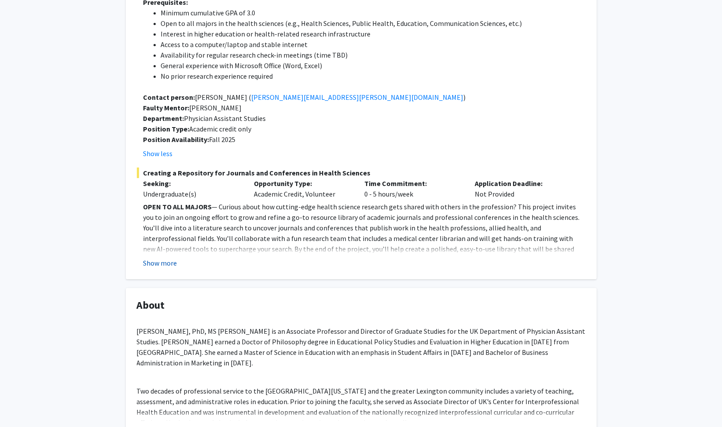
click at [171, 259] on button "Show more" at bounding box center [160, 263] width 34 height 11
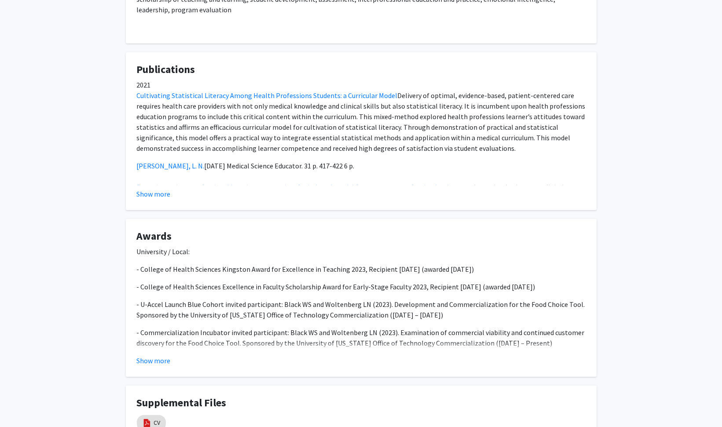
scroll to position [1142, 0]
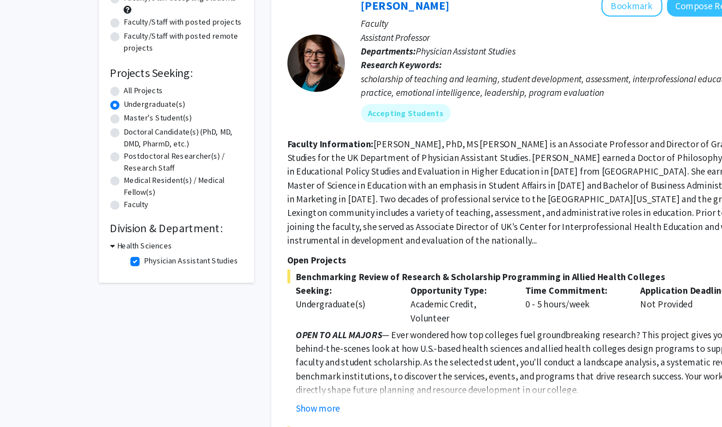
scroll to position [1, 0]
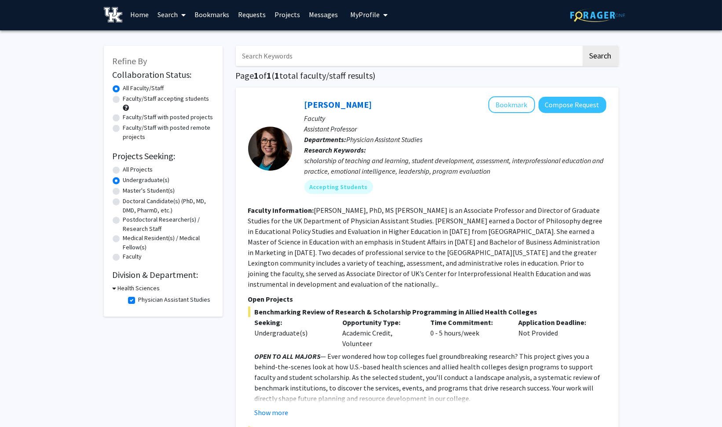
click at [165, 300] on label "Physician Assistant Studies" at bounding box center [175, 299] width 72 height 9
click at [144, 300] on input "Physician Assistant Studies" at bounding box center [142, 298] width 6 height 6
checkbox input "false"
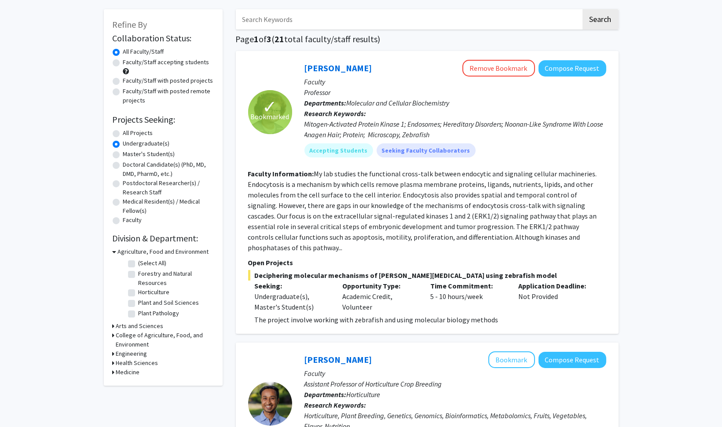
scroll to position [38, 0]
click at [127, 368] on h3 "Medicine" at bounding box center [128, 371] width 24 height 9
click at [139, 383] on label "(Select All)" at bounding box center [153, 383] width 28 height 9
click at [139, 383] on input "(Select All)" at bounding box center [142, 382] width 6 height 6
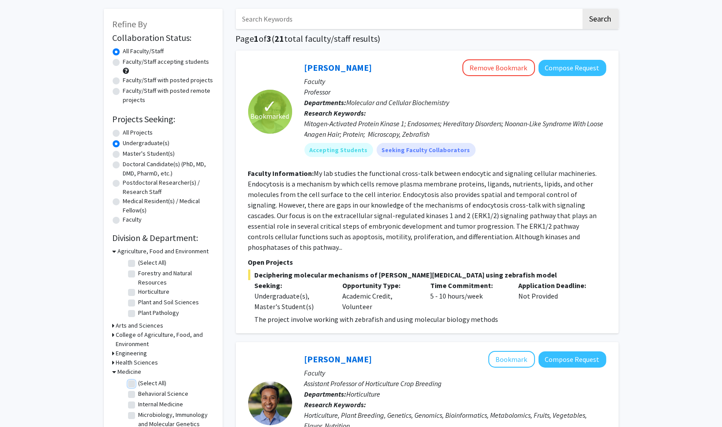
checkbox input "true"
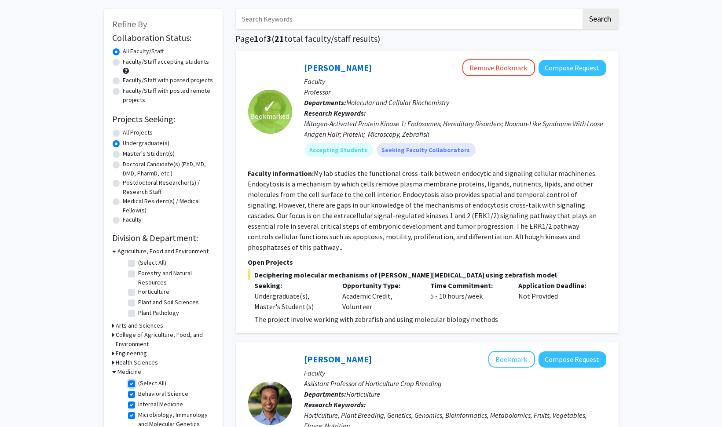
checkbox input "true"
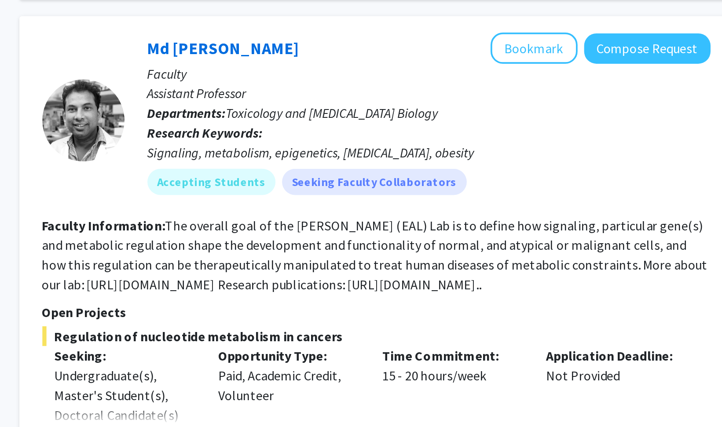
scroll to position [1821, 0]
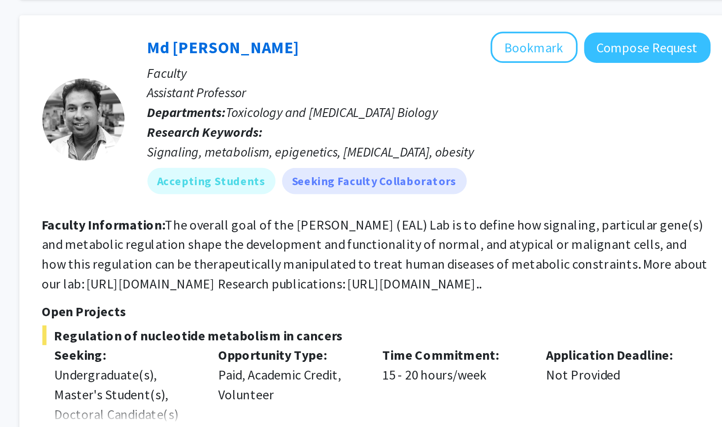
click at [274, 272] on button "Show more" at bounding box center [272, 277] width 34 height 11
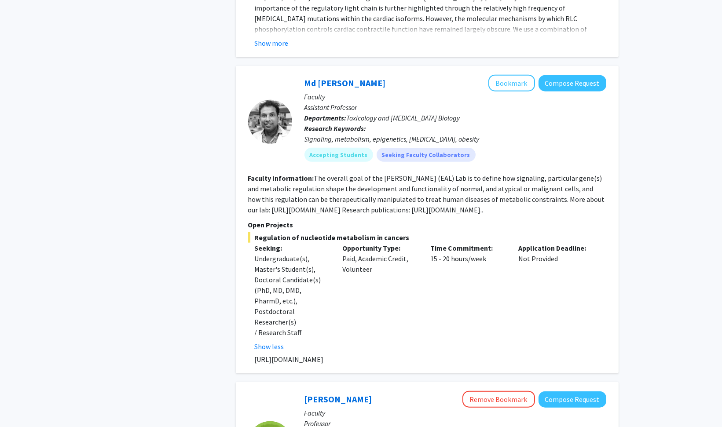
scroll to position [1804, 0]
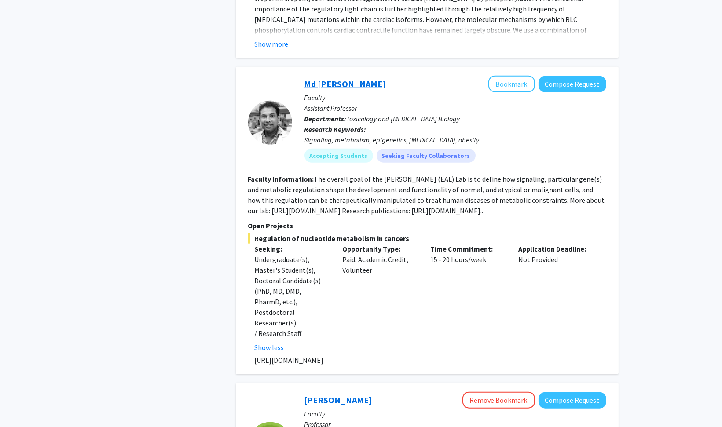
click at [328, 78] on link "Md [PERSON_NAME]" at bounding box center [344, 83] width 81 height 11
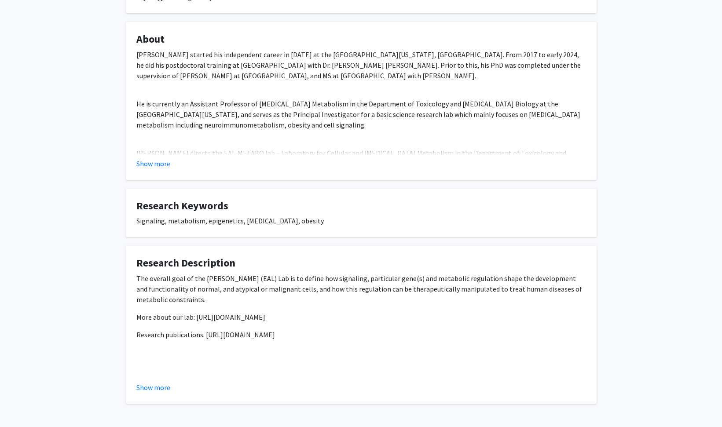
scroll to position [264, 0]
click at [155, 160] on button "Show more" at bounding box center [154, 164] width 34 height 11
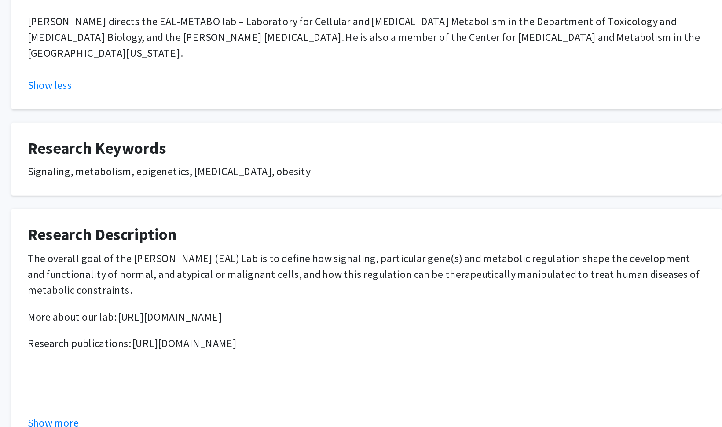
scroll to position [317, 0]
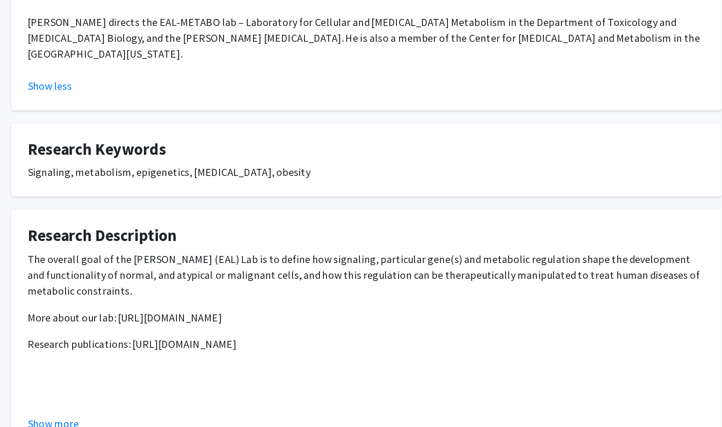
click at [194, 291] on p "More about our lab: [URL][DOMAIN_NAME]" at bounding box center [361, 296] width 449 height 11
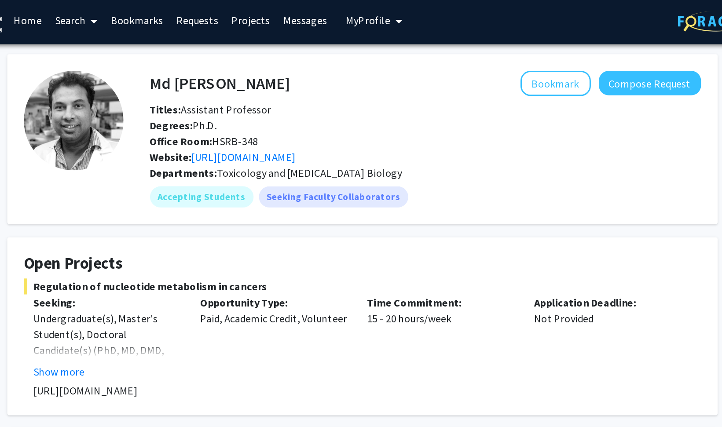
scroll to position [0, 0]
